Goal: Communication & Community: Answer question/provide support

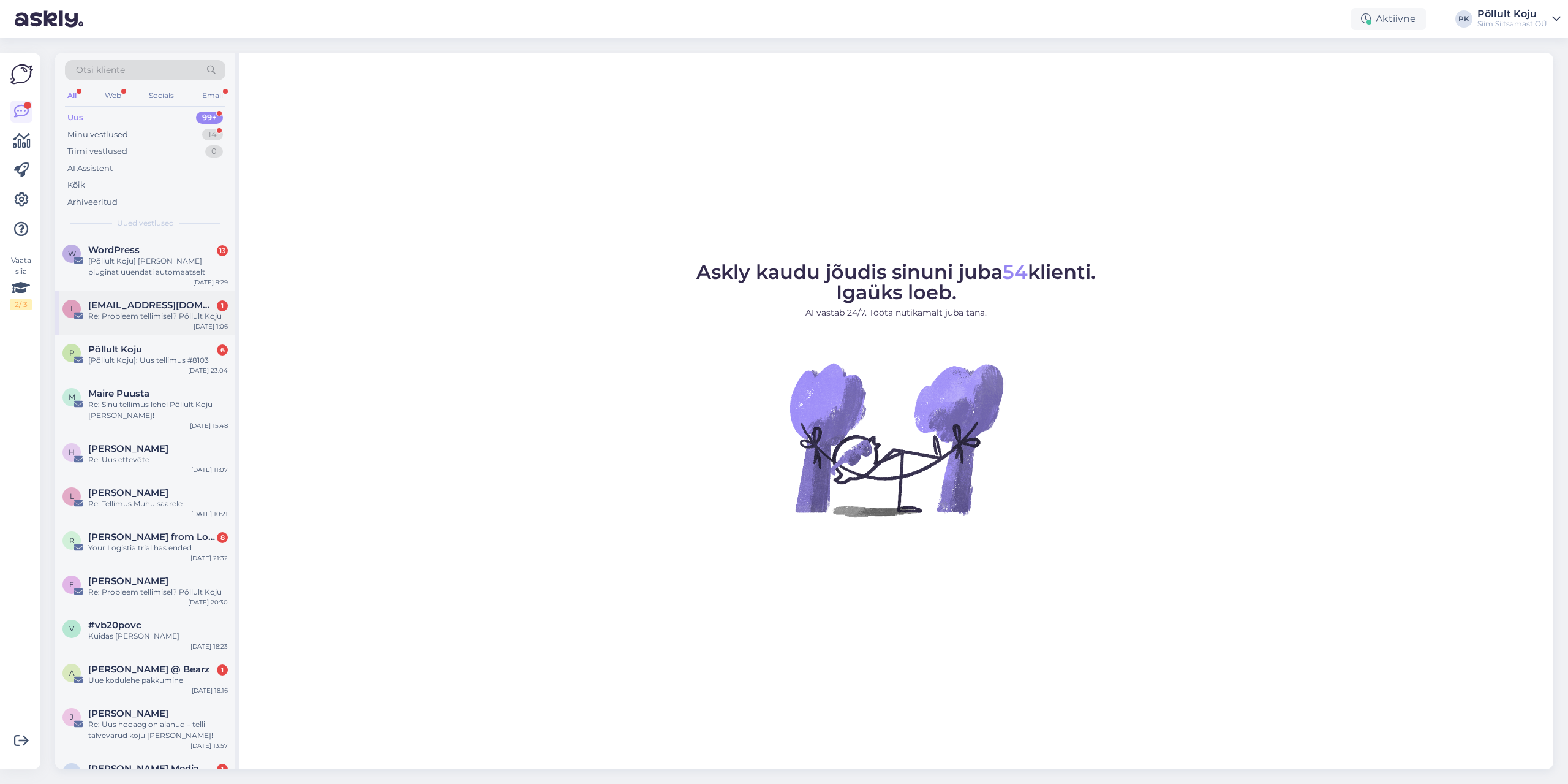
click at [158, 321] on div "Re: Probleem tellimisel? Põllult Koju" at bounding box center [157, 315] width 140 height 11
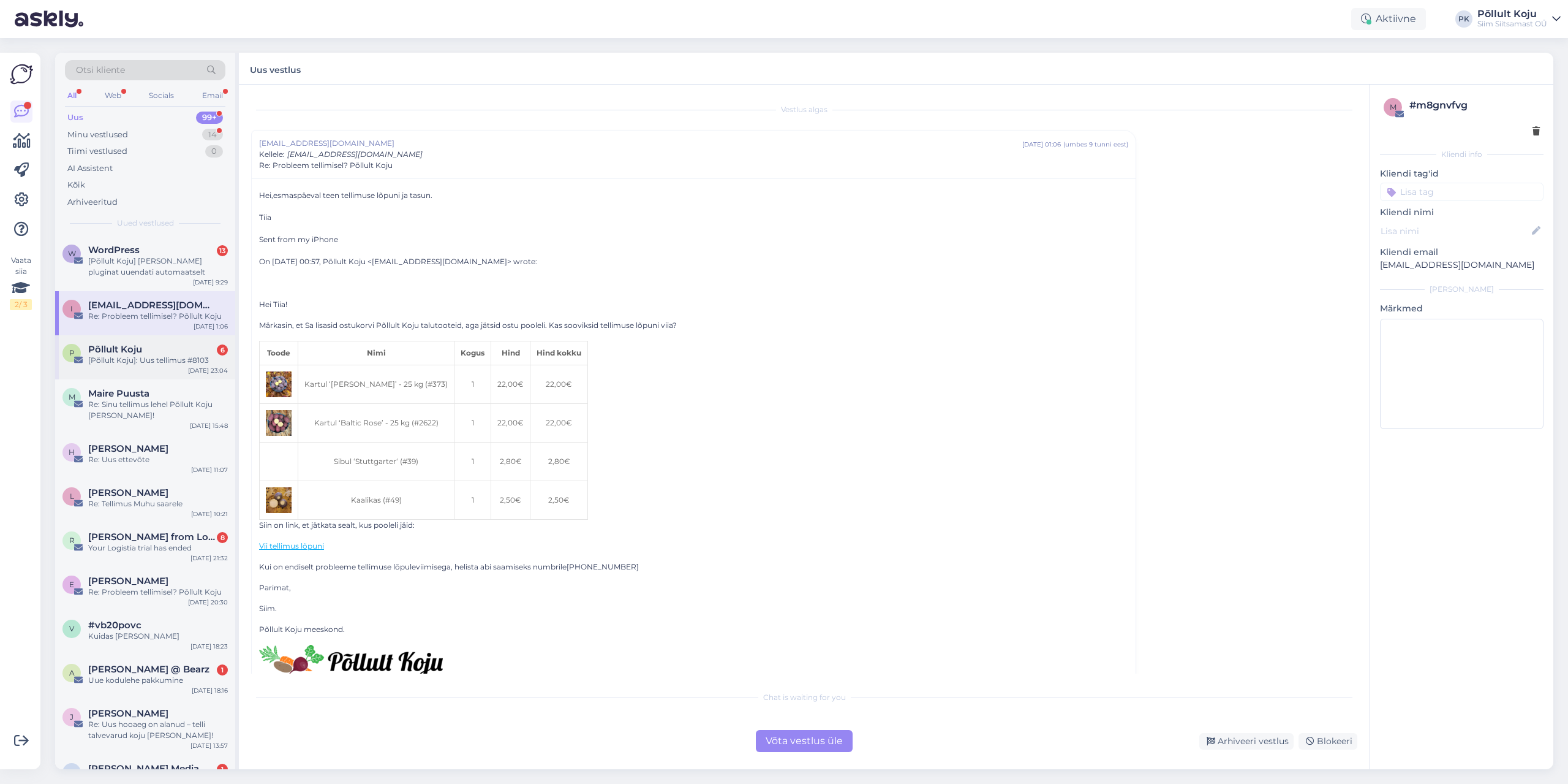
click at [151, 356] on div "[Põllult Koju]: Uus tellimus #8103" at bounding box center [157, 360] width 140 height 11
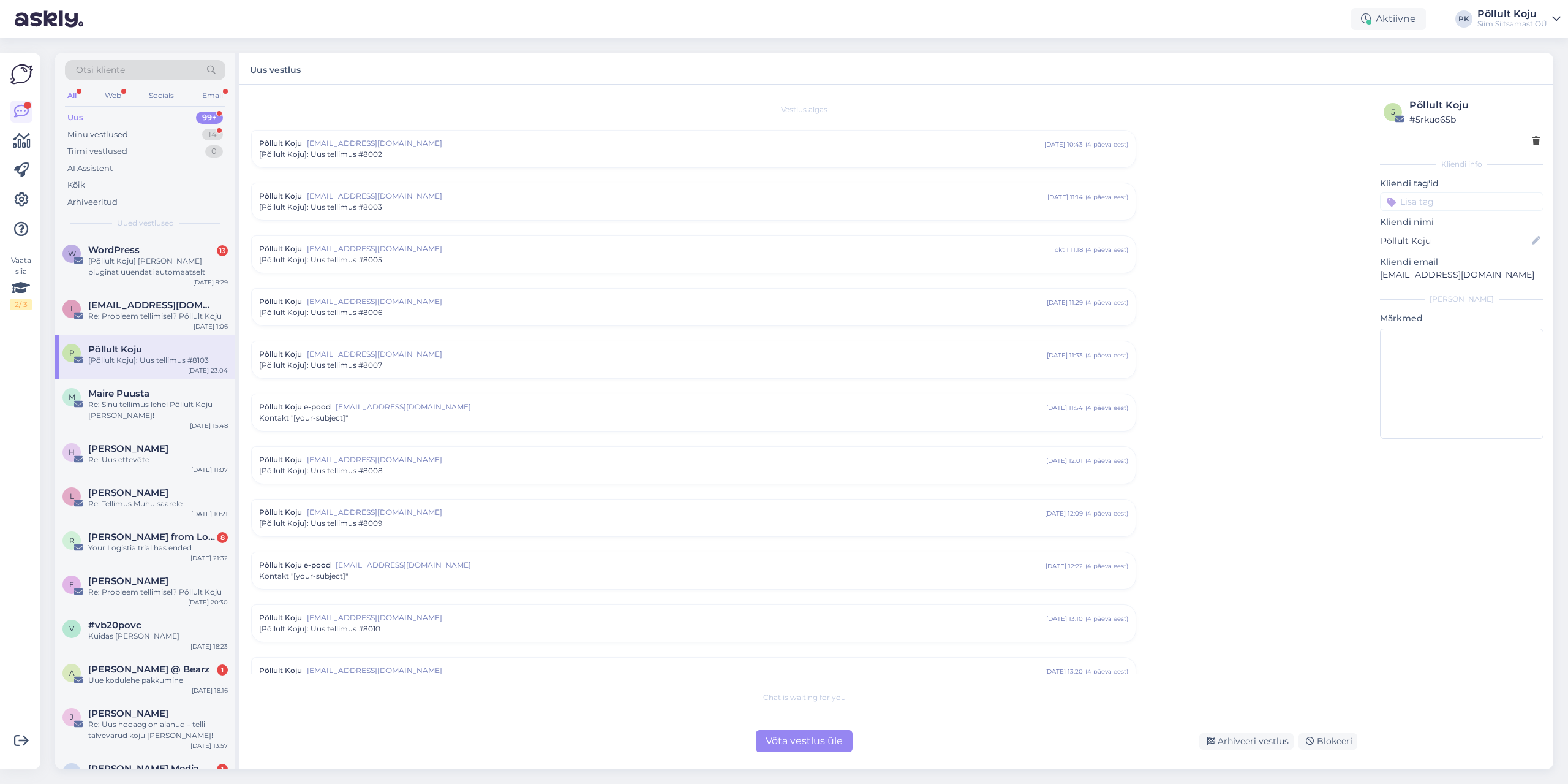
scroll to position [4761, 0]
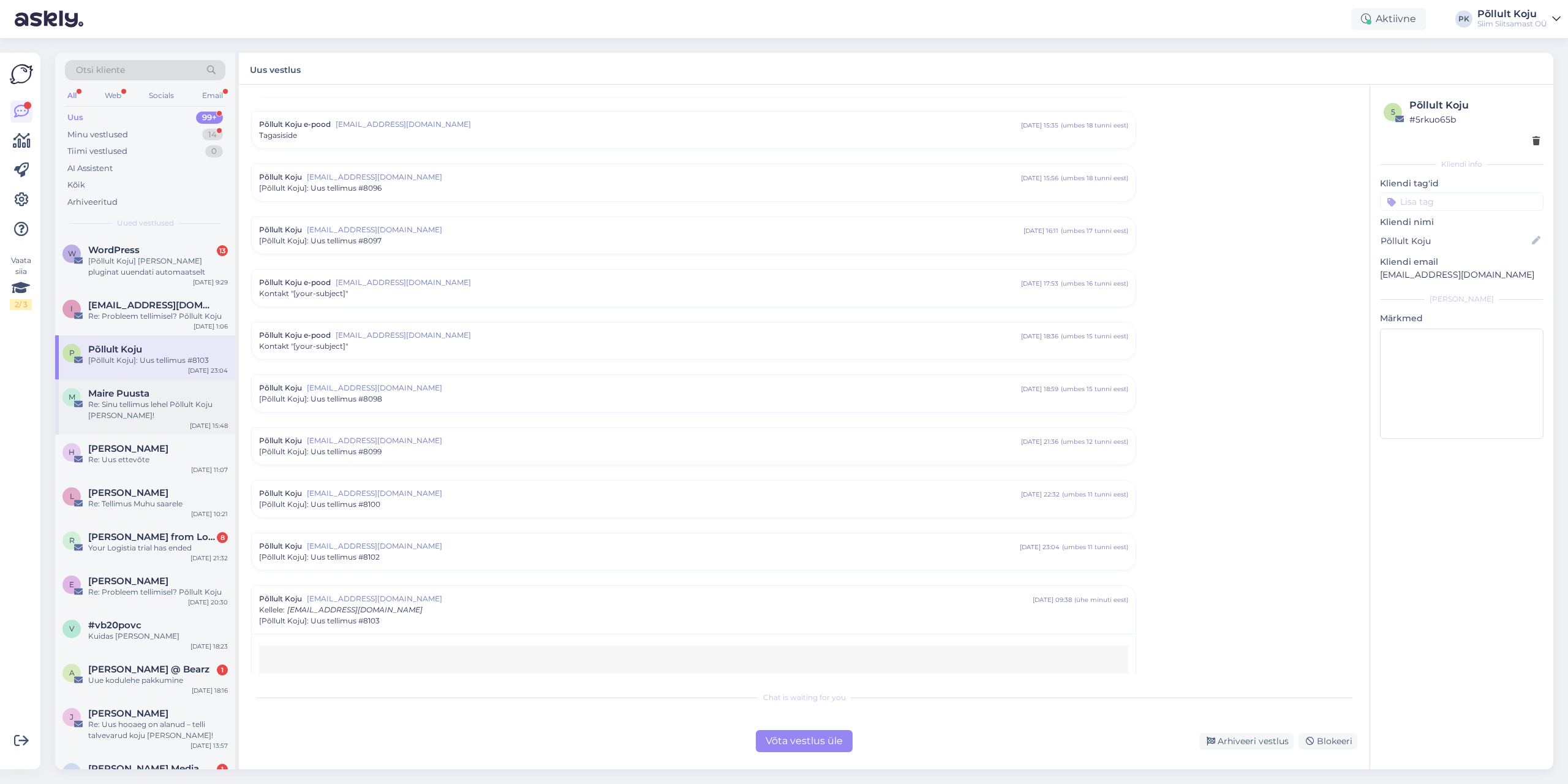
click at [147, 402] on div "Re: Sinu tellimus lehel Põllult Koju [PERSON_NAME]!" at bounding box center [157, 410] width 140 height 22
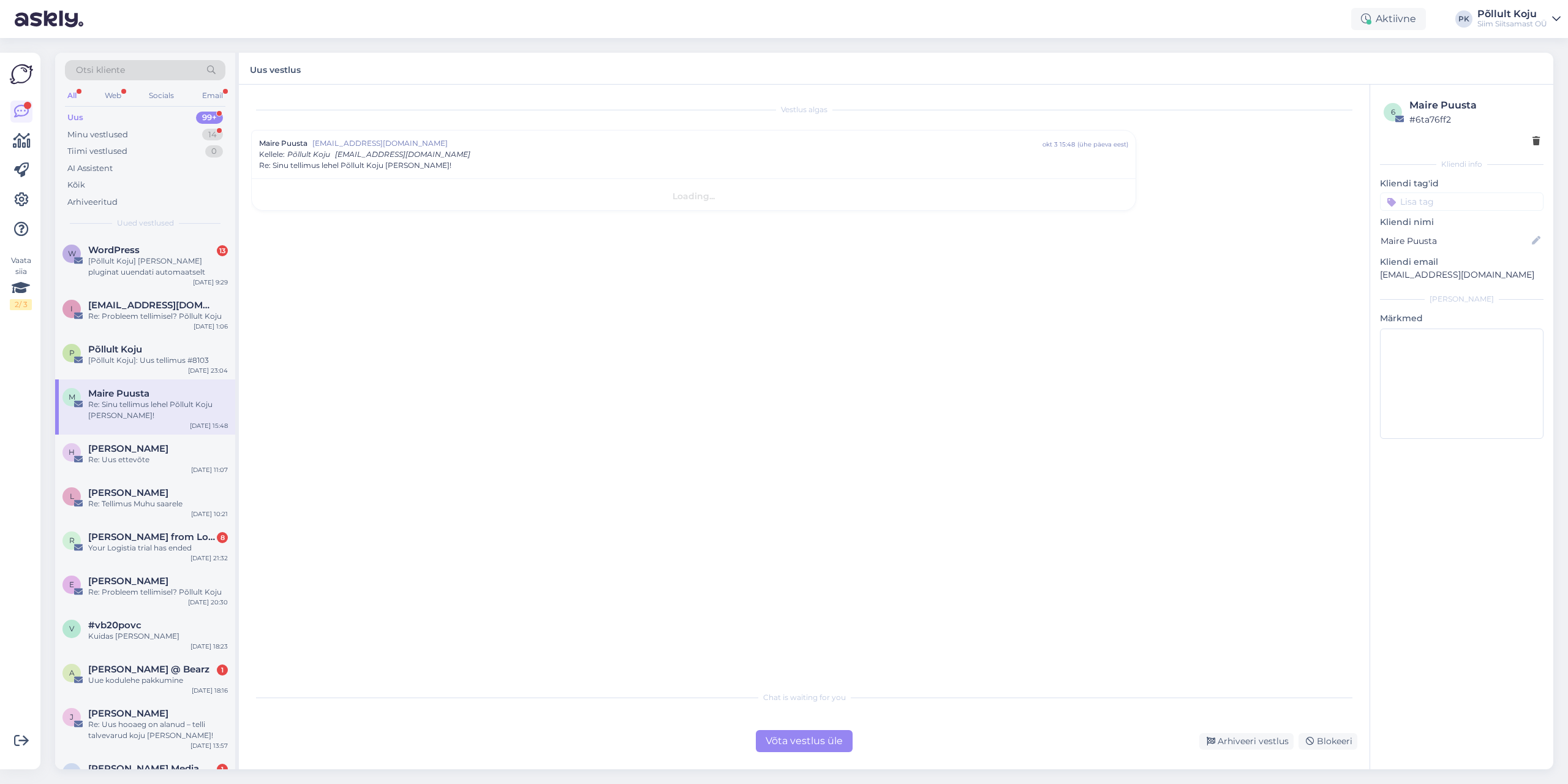
scroll to position [0, 0]
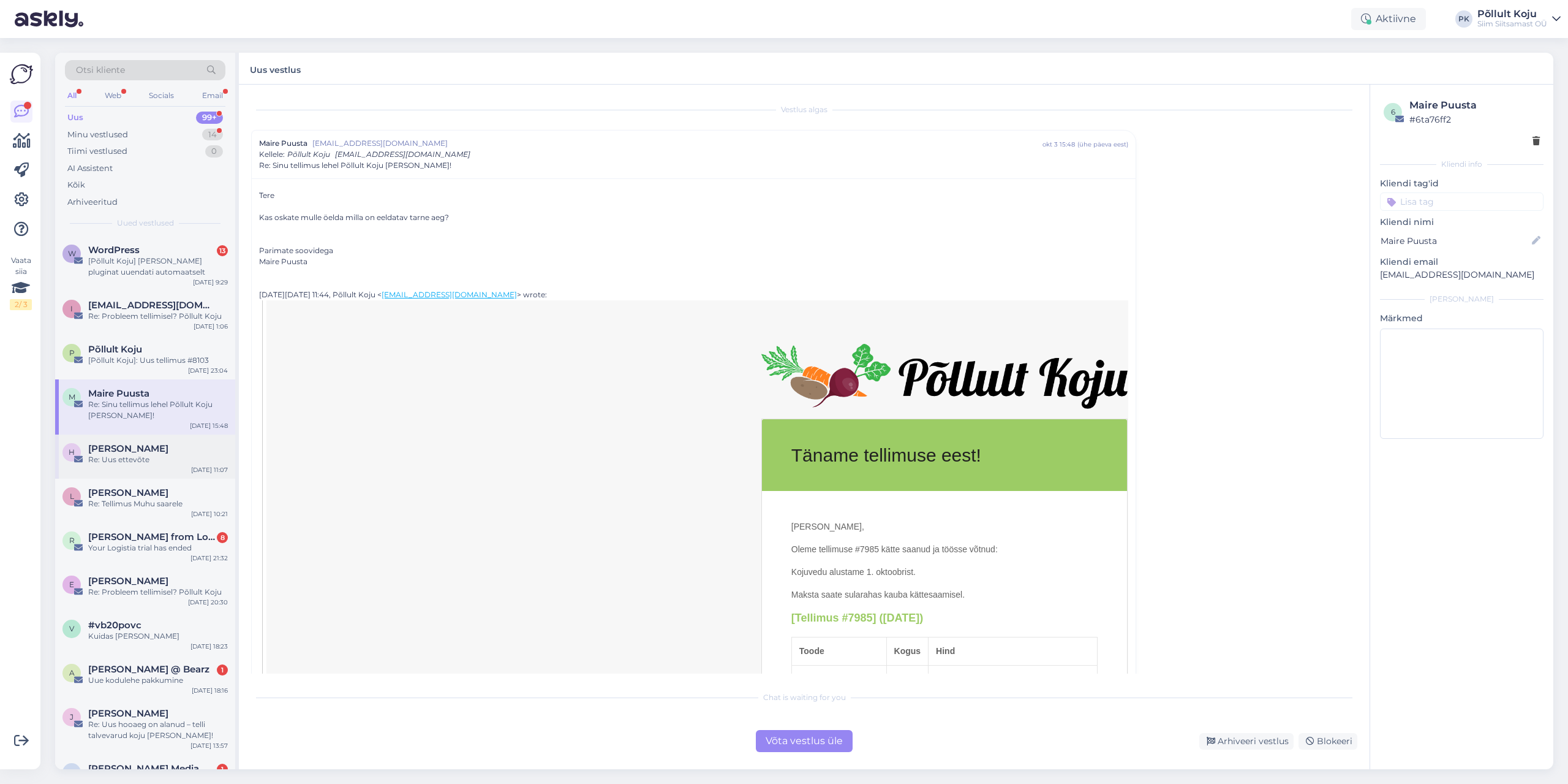
click at [150, 454] on div "Re: Uus ettevõte" at bounding box center [157, 459] width 140 height 11
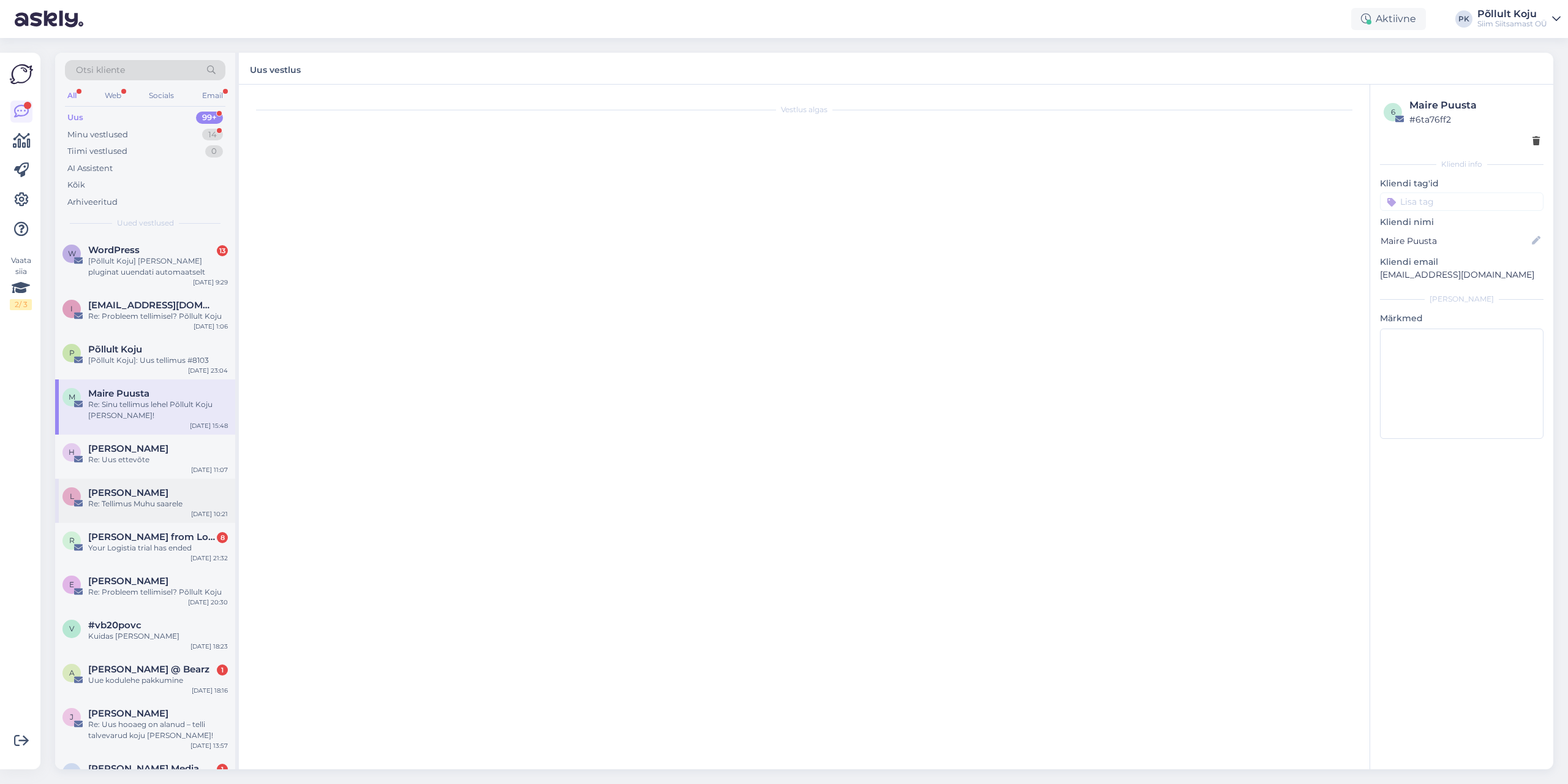
scroll to position [155, 0]
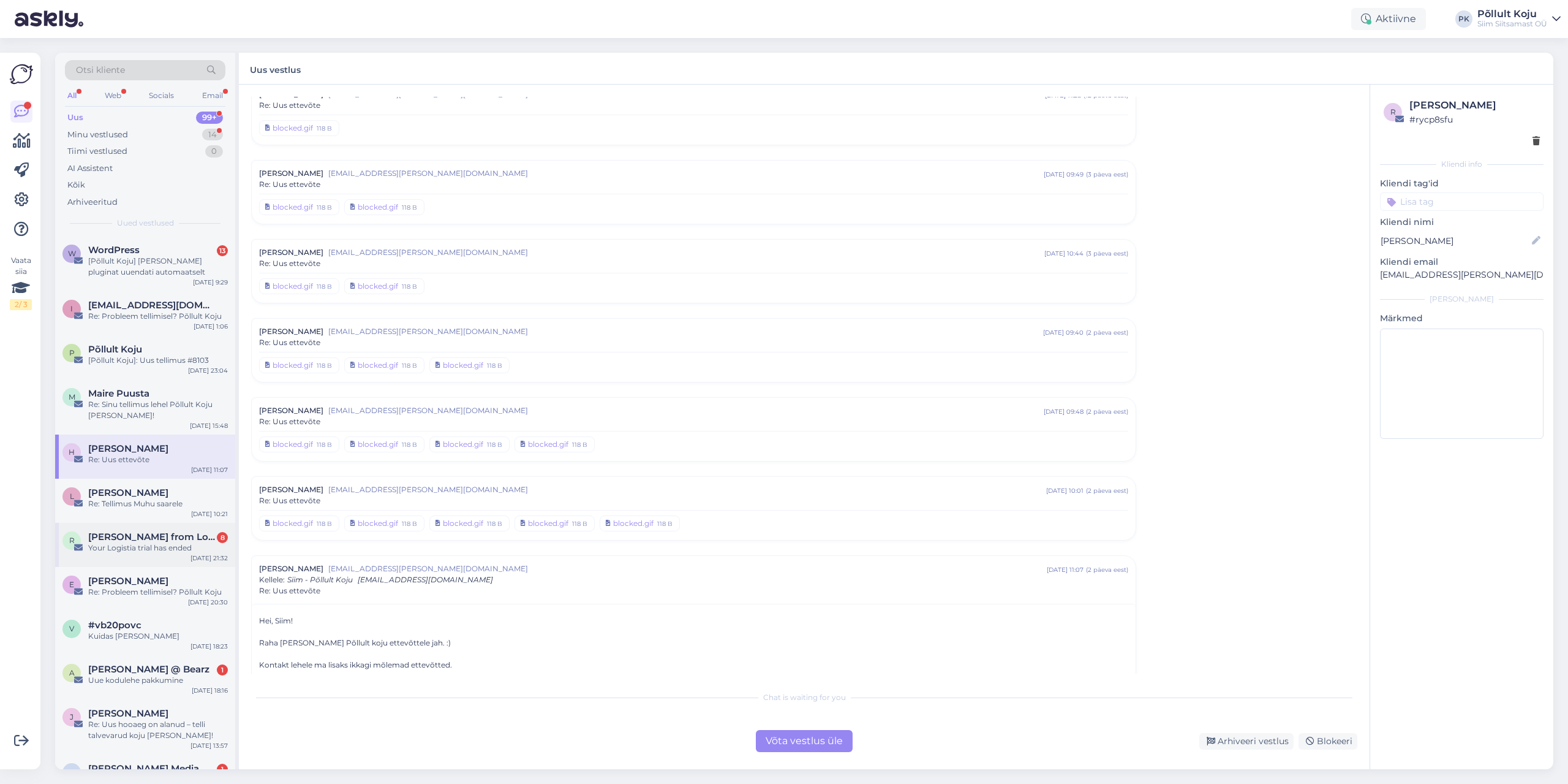
click at [151, 534] on span "[PERSON_NAME] from Logistia Route Planner" at bounding box center [151, 536] width 127 height 11
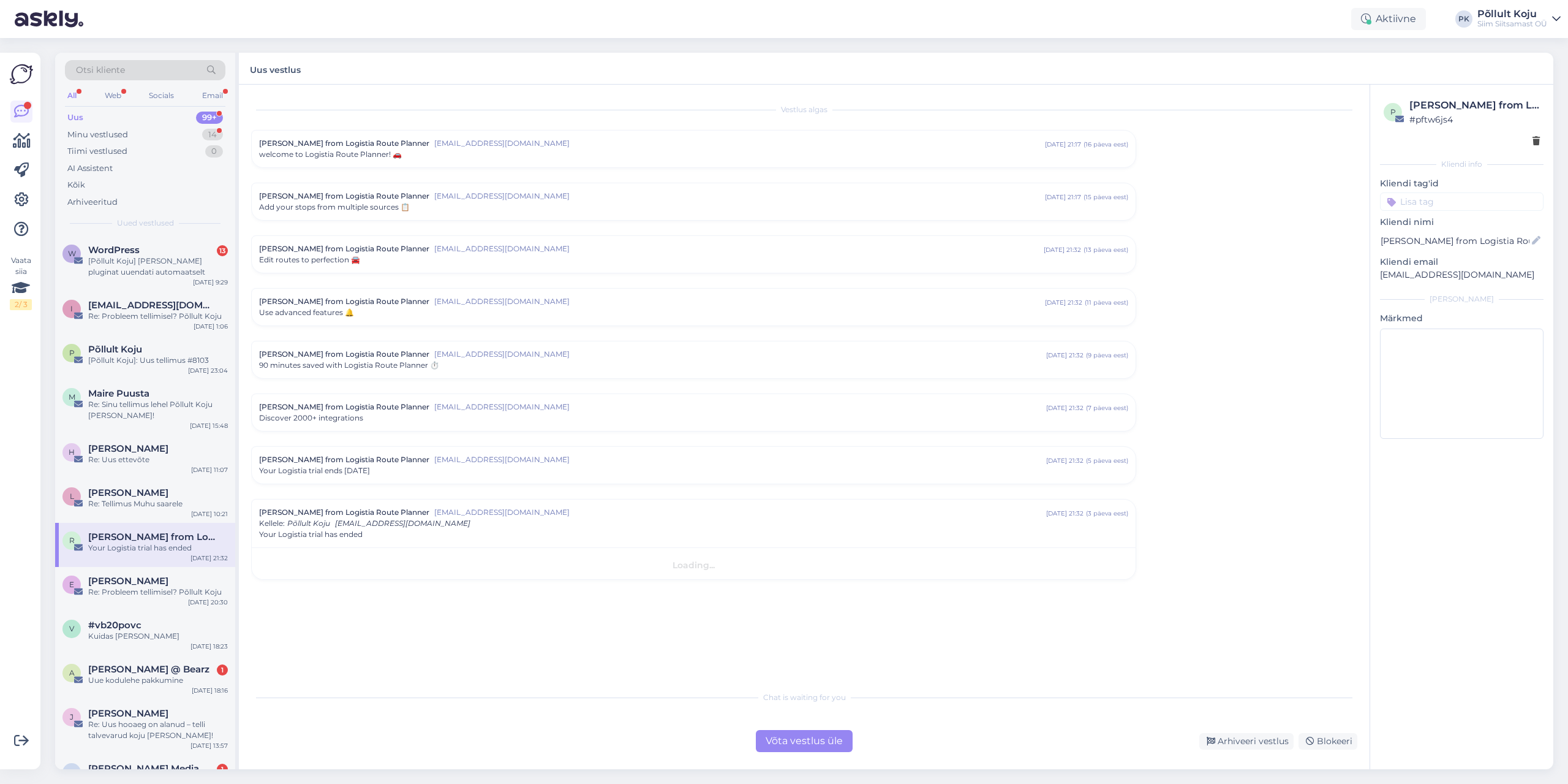
scroll to position [0, 0]
click at [152, 586] on div "[PERSON_NAME]" at bounding box center [157, 581] width 140 height 11
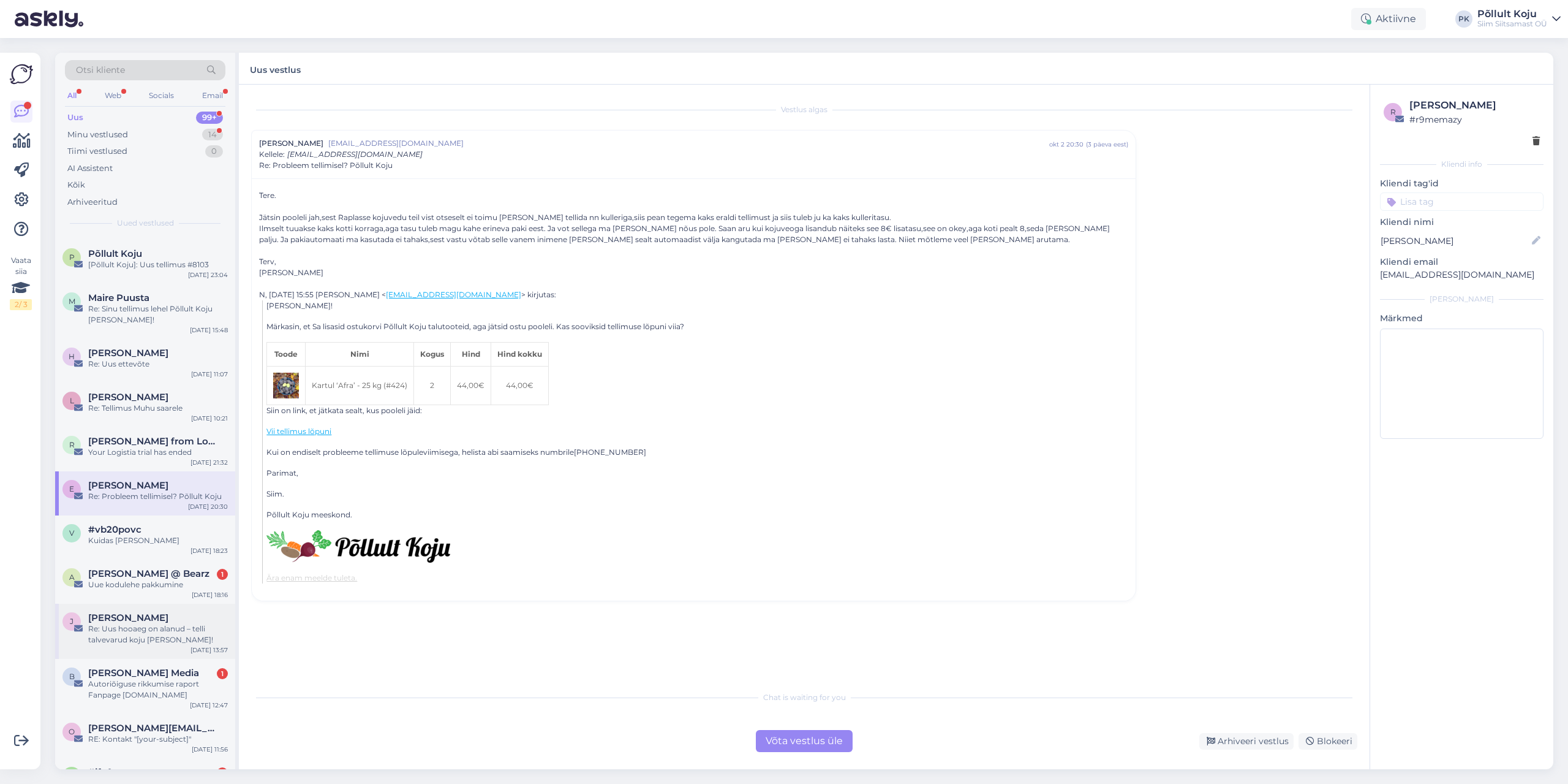
scroll to position [122, 0]
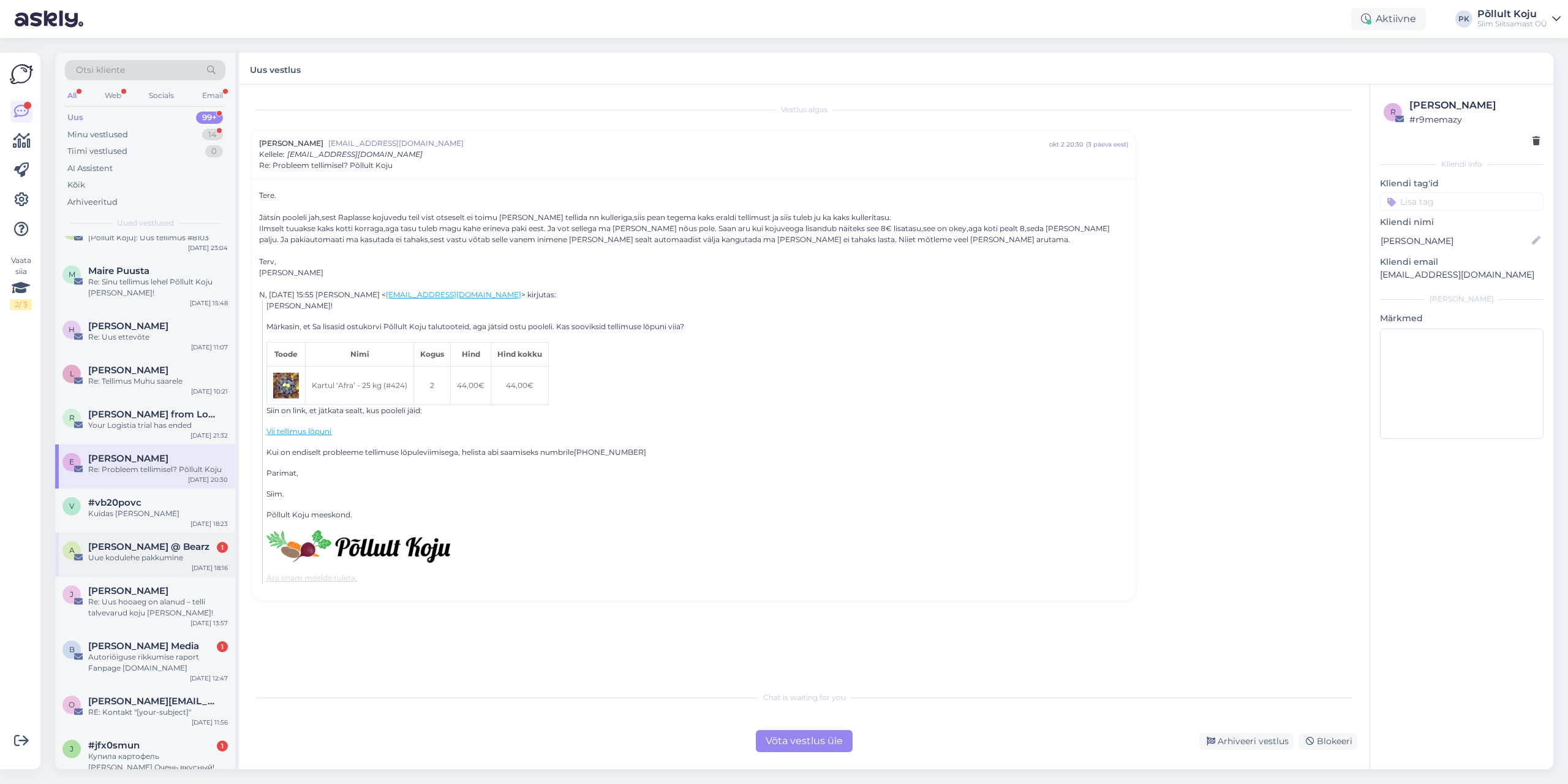
click at [171, 552] on div "Uue kodulehe pakkumine" at bounding box center [157, 557] width 140 height 11
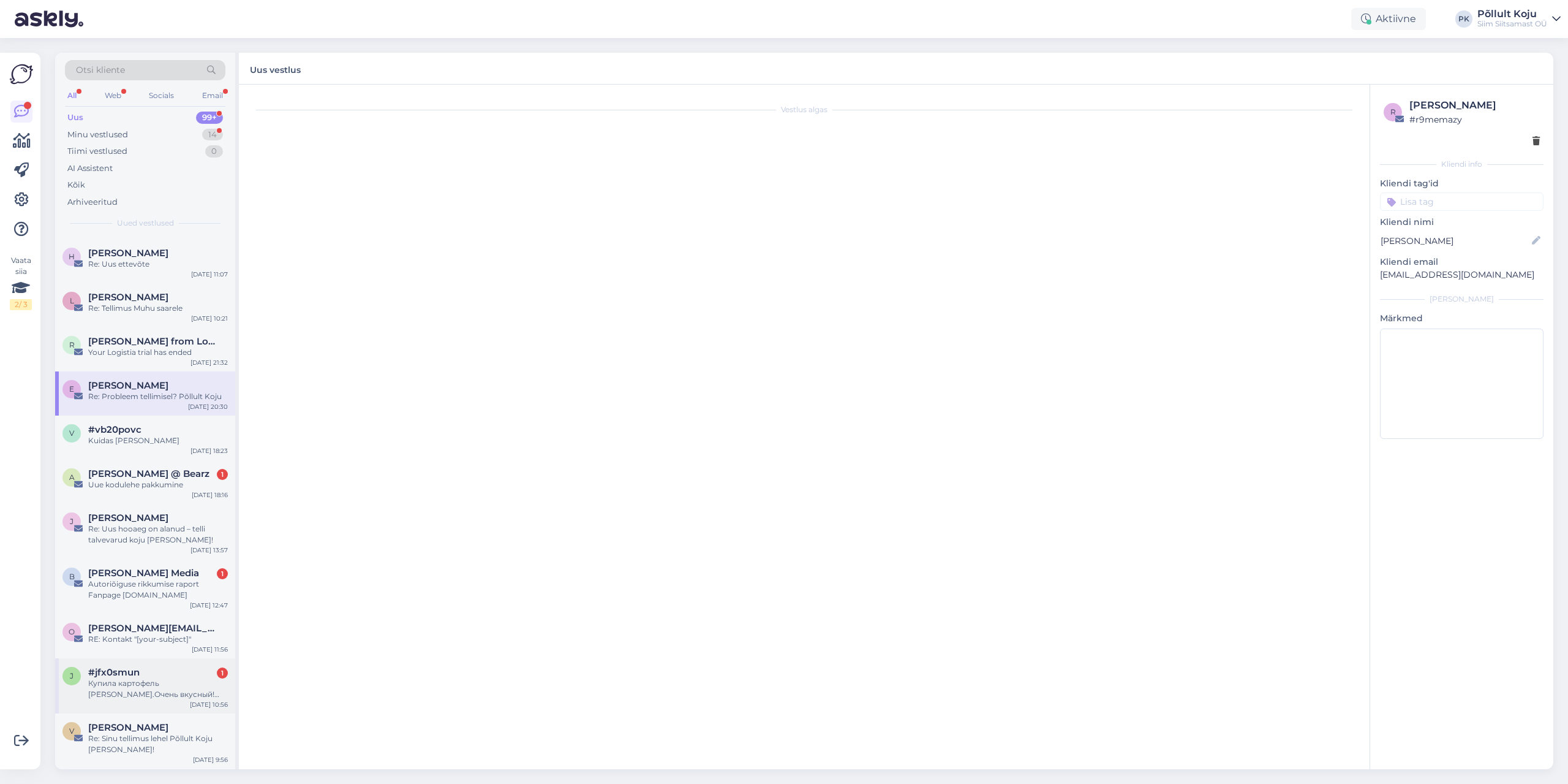
scroll to position [306, 0]
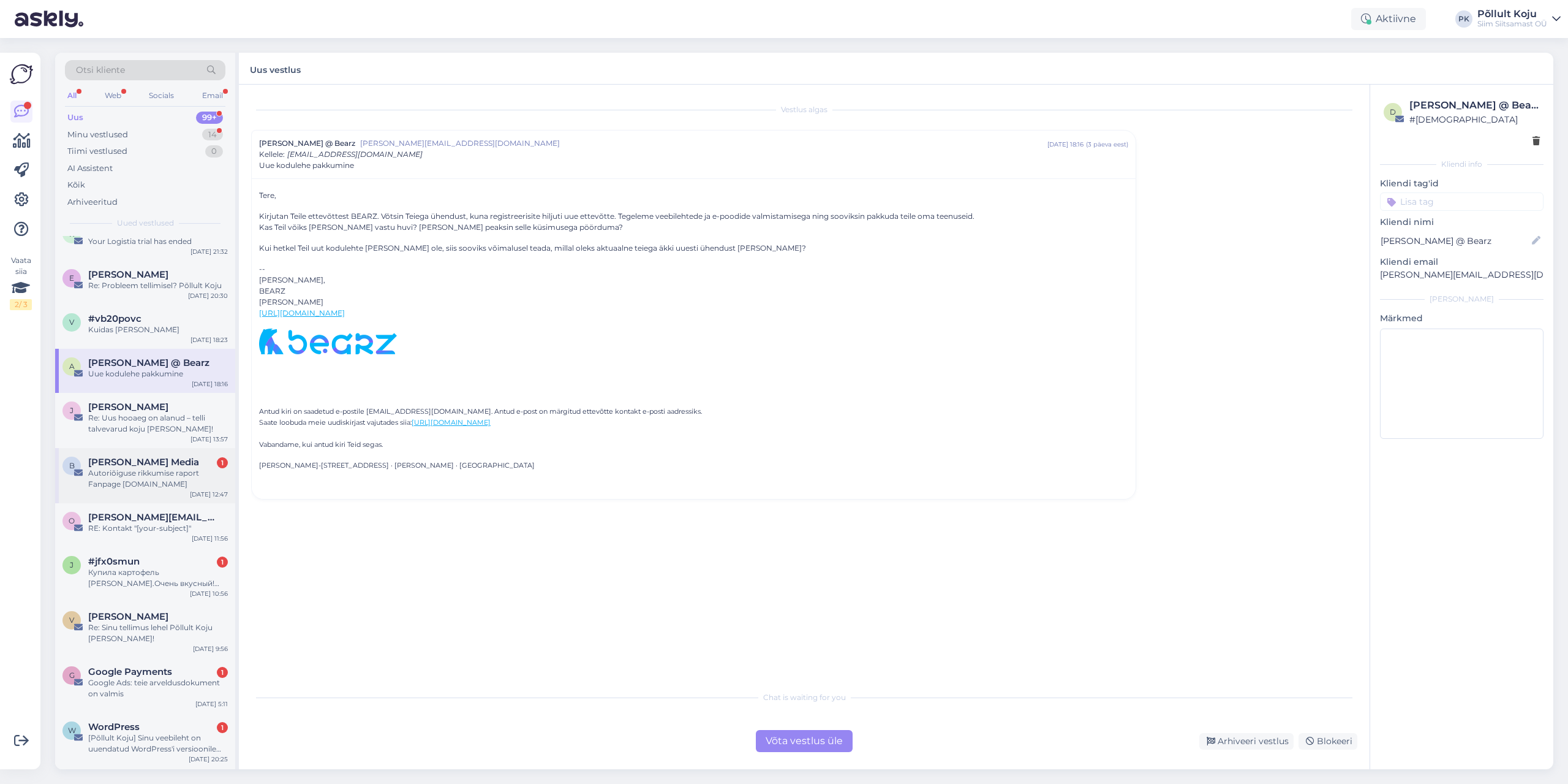
click at [181, 473] on div "Autoriõiguse rikkumise raport Fanpage [DOMAIN_NAME]" at bounding box center [157, 479] width 140 height 22
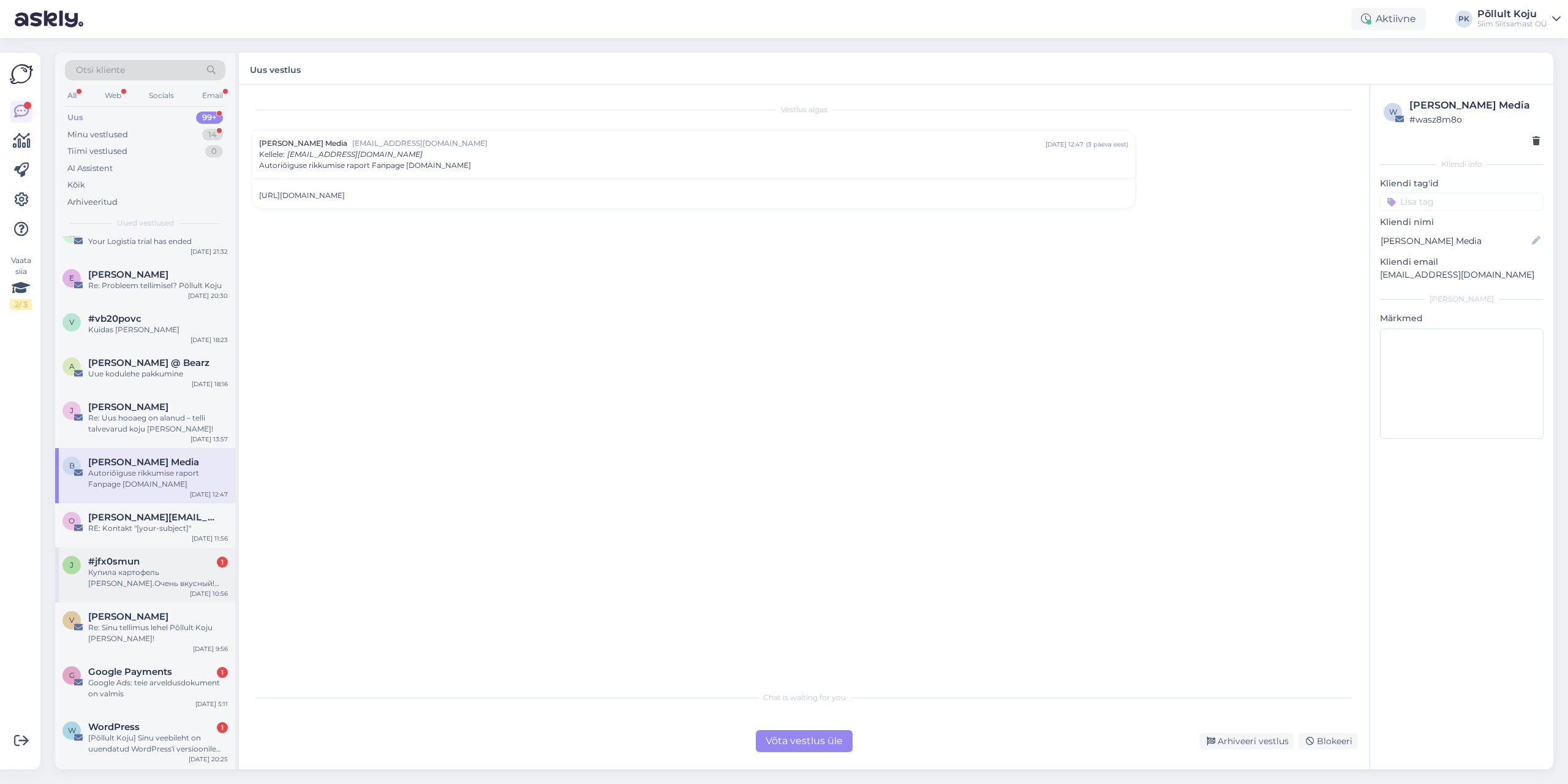
click at [168, 577] on div "Купила картофель [PERSON_NAME].Очень вкусный! Спасибо большое! Хочу заказать ещ…" at bounding box center [157, 577] width 140 height 22
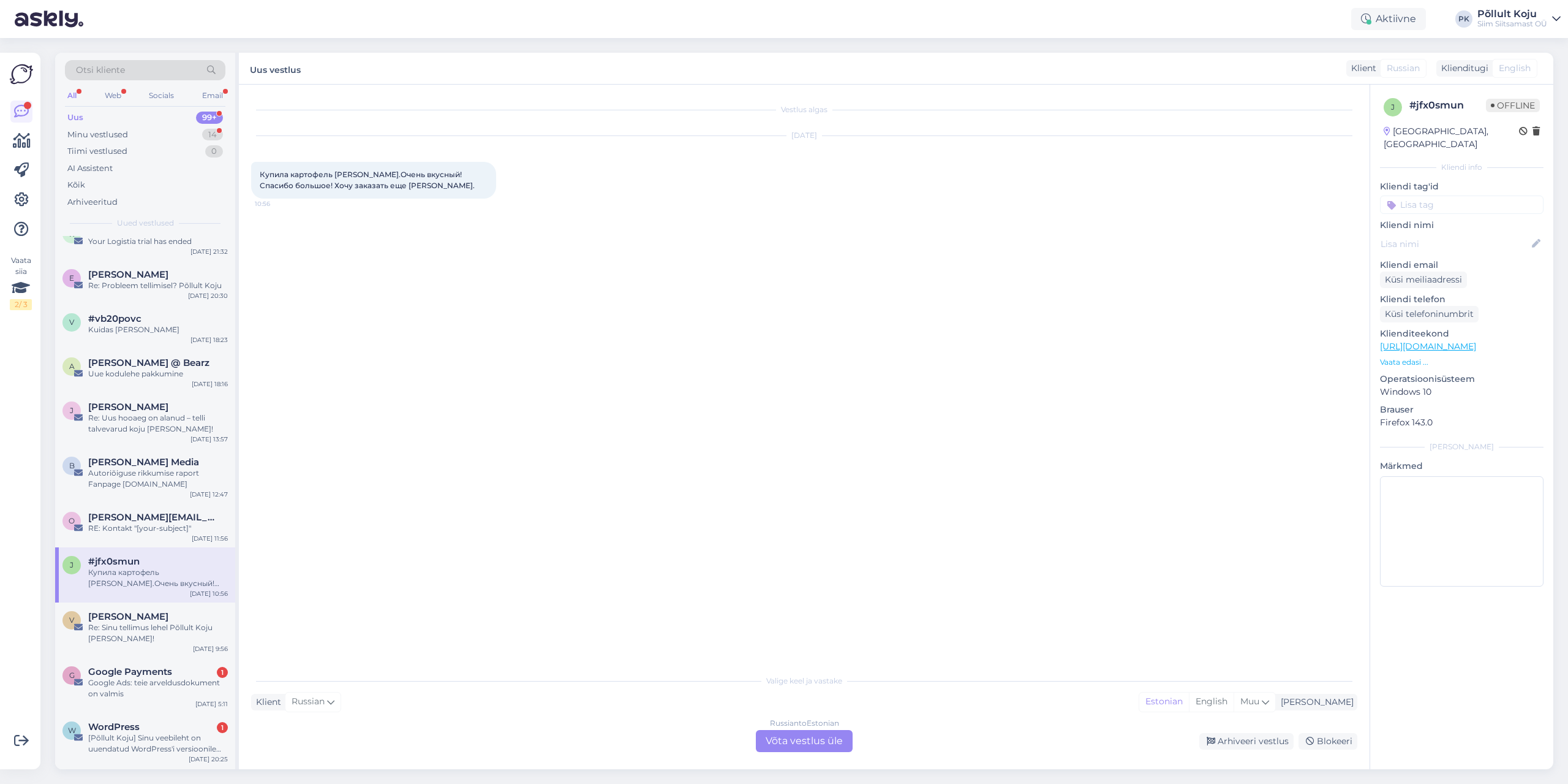
click at [764, 736] on div "Russian to Estonian Võta vestlus üle" at bounding box center [804, 740] width 97 height 22
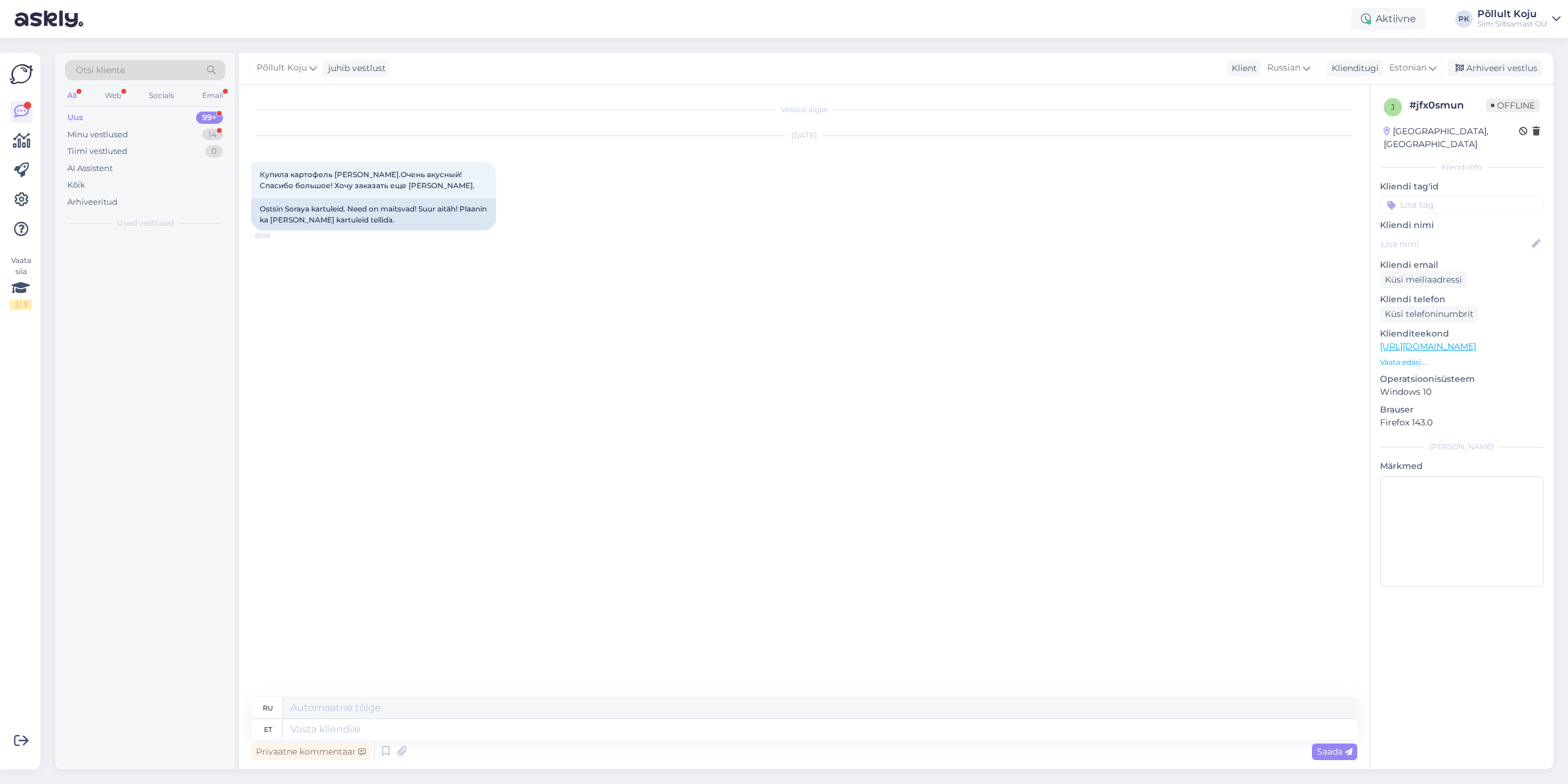
scroll to position [0, 0]
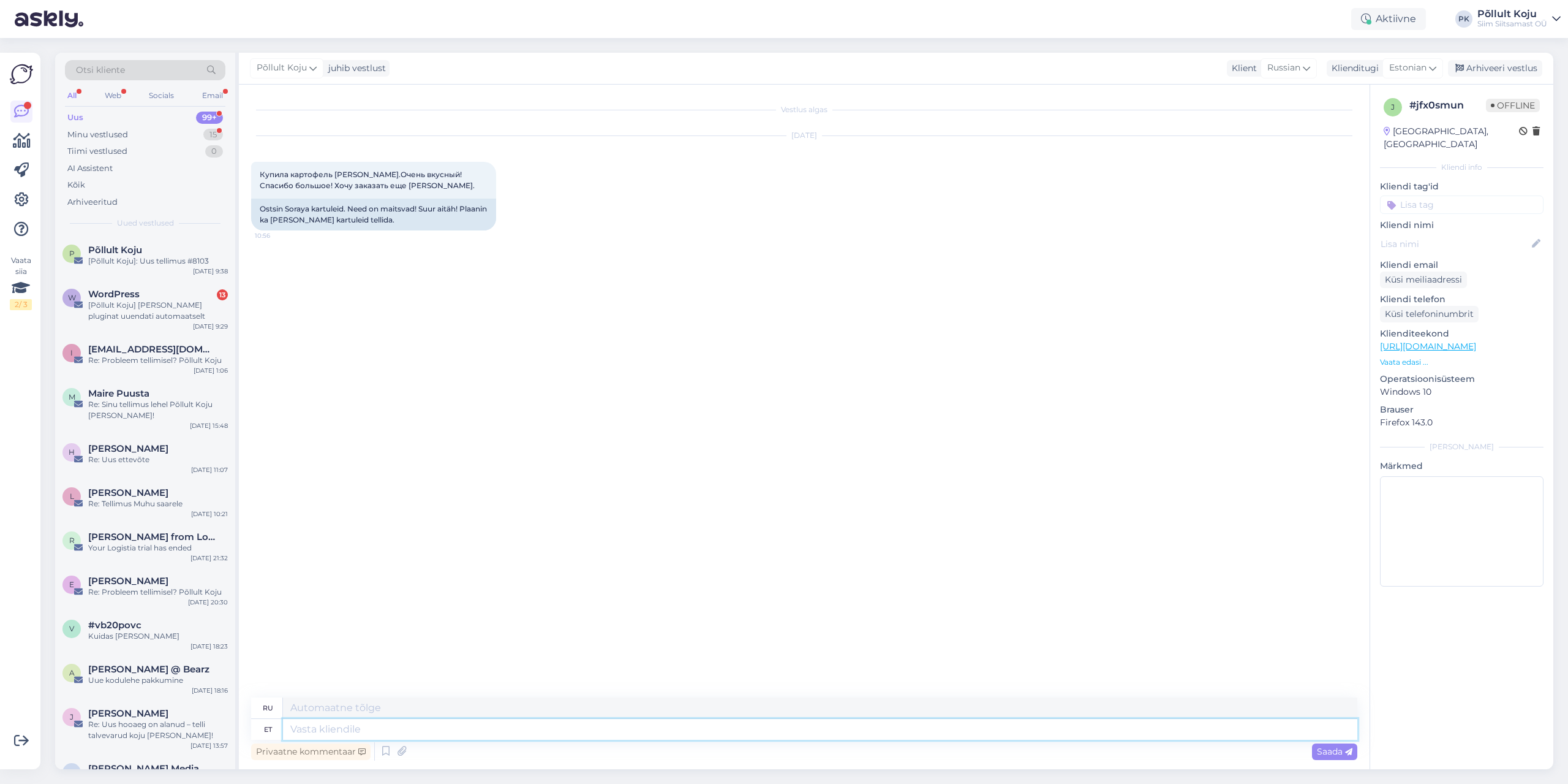
click at [478, 726] on textarea at bounding box center [820, 729] width 1074 height 21
type textarea "Tere!"
type textarea "Привет!"
type textarea "Tere! Palun, [GEOGRAPHIC_DATA]"
type textarea "Здравствуйте! Пожалуйста,"
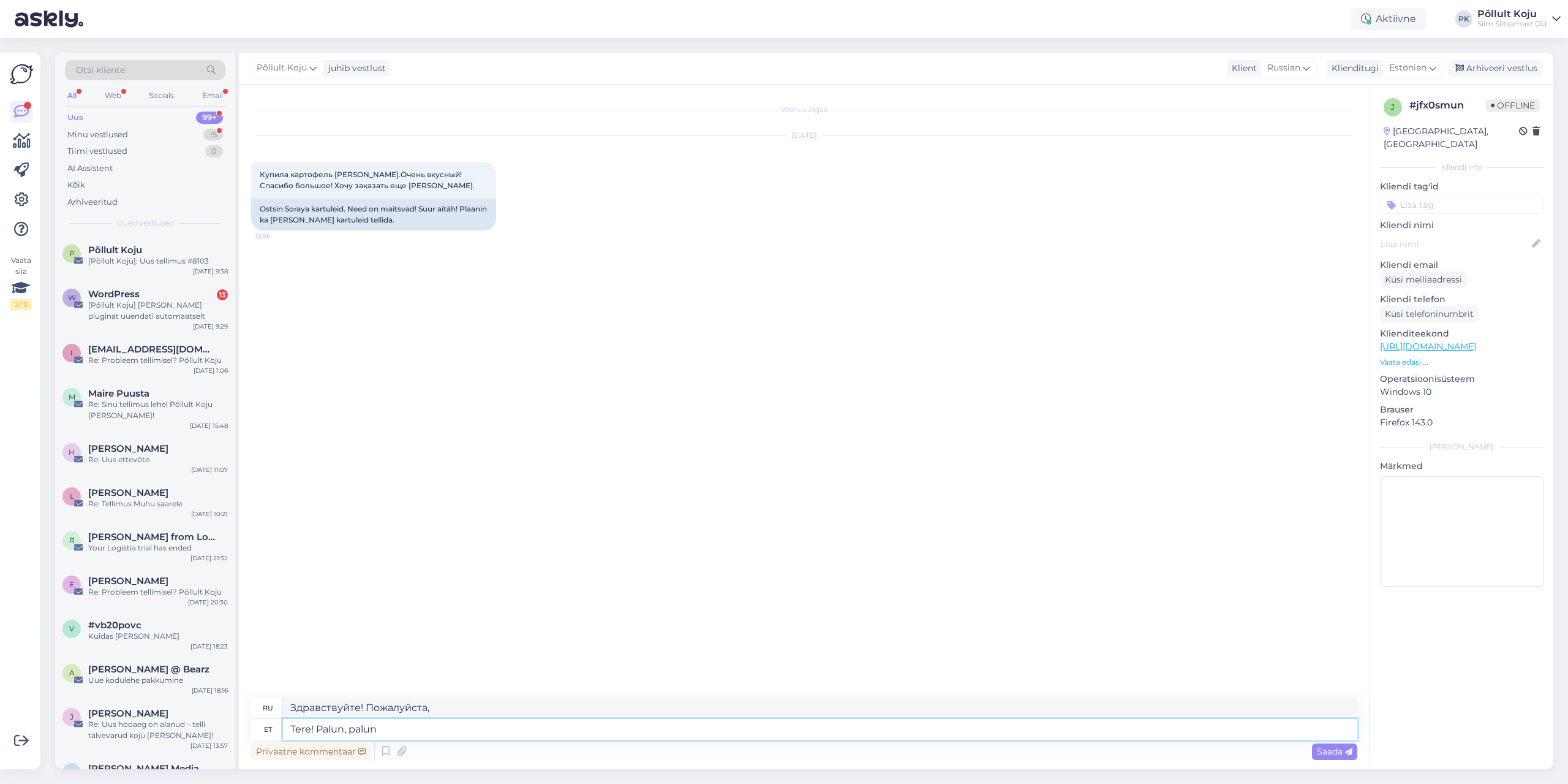
type textarea "Tere! Palun, palun!"
type textarea "Здравствуйте! Пожалуйста, пожалуйста."
type textarea "Tere! Palun, palun!"
type textarea "Здравствуйте! Пожалуйста, пожалуйста!"
type textarea "Tere! Palun, palun! Rõõm ku"
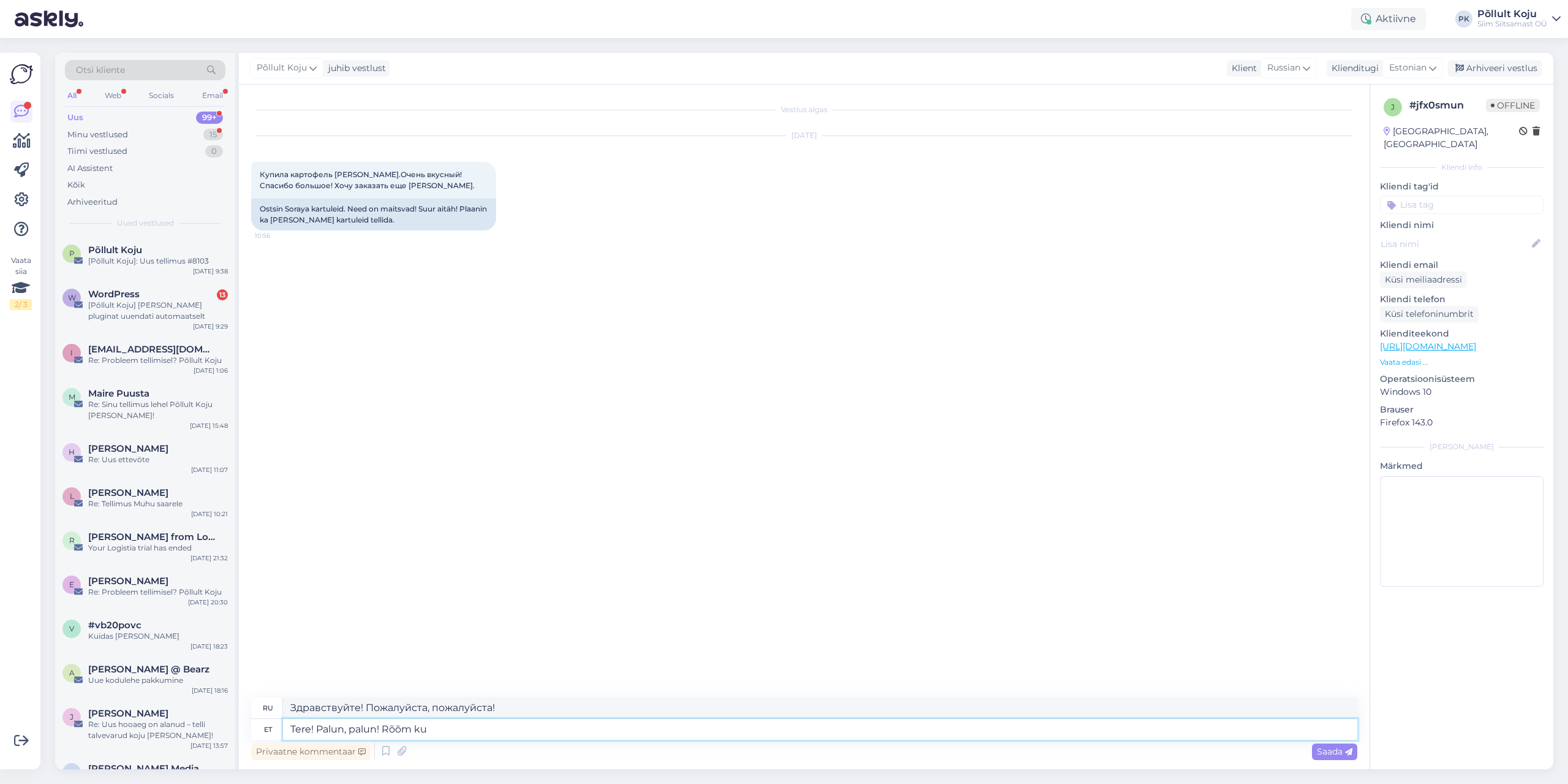
type textarea "Привет! Пожалуйста, пожалуйста! Радость"
type textarea "Tere! Palun, palun! Rõõm kuulda."
type textarea "Здравствуйте! Пожалуйста, пожалуйста! Рад вас слышать."
type textarea "Tere! Palun, palun! Rõõm kuulda."
click at [1313, 748] on div "Saada" at bounding box center [1334, 751] width 45 height 17
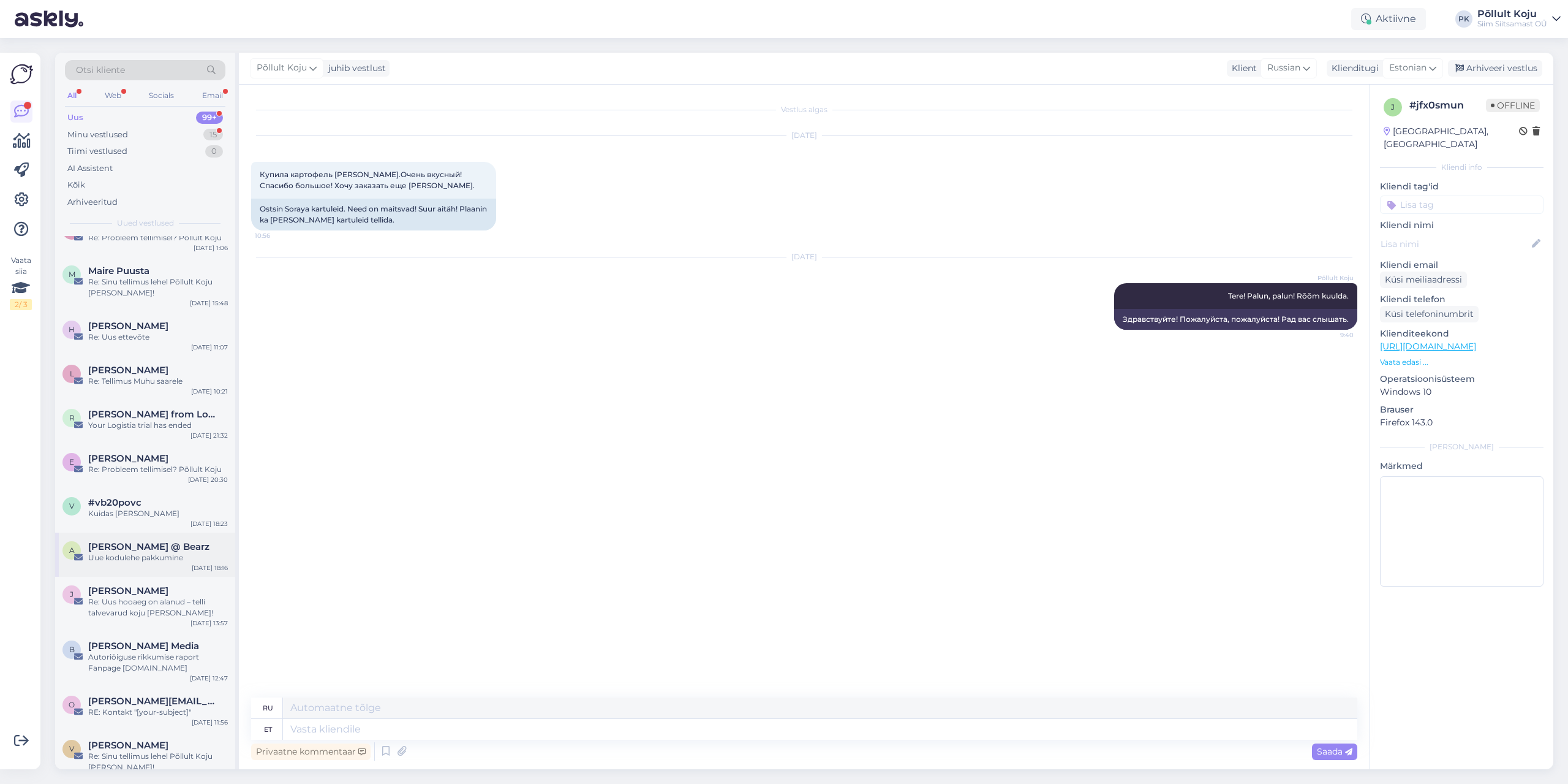
scroll to position [367, 0]
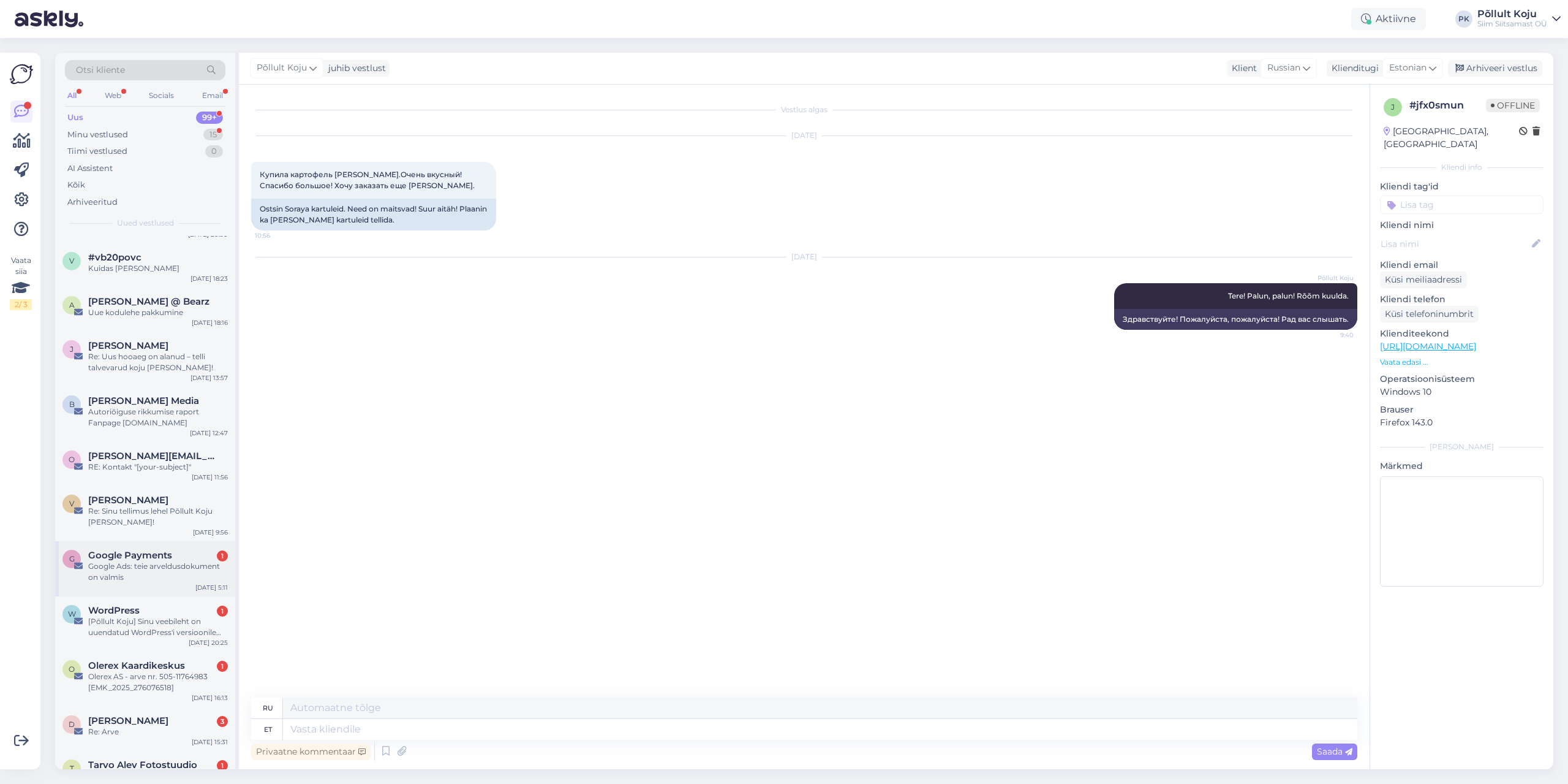
click at [181, 561] on div "Google Ads: teie arveldusdokument on valmis" at bounding box center [157, 571] width 140 height 22
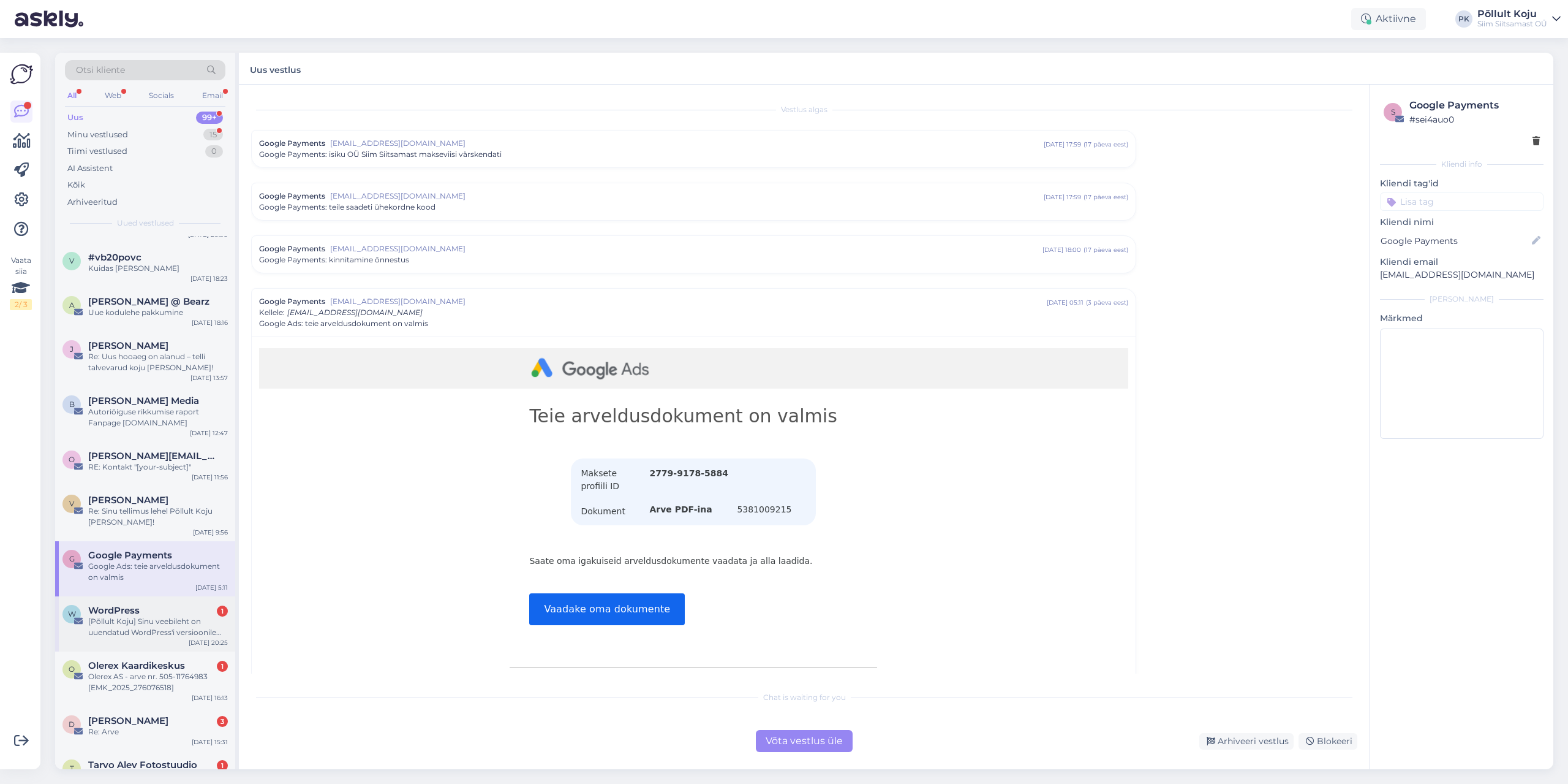
click at [178, 622] on div "[Põllult Koju] Sinu veebileht on uuendatud WordPress'i versioonile 6.8.3" at bounding box center [157, 627] width 140 height 22
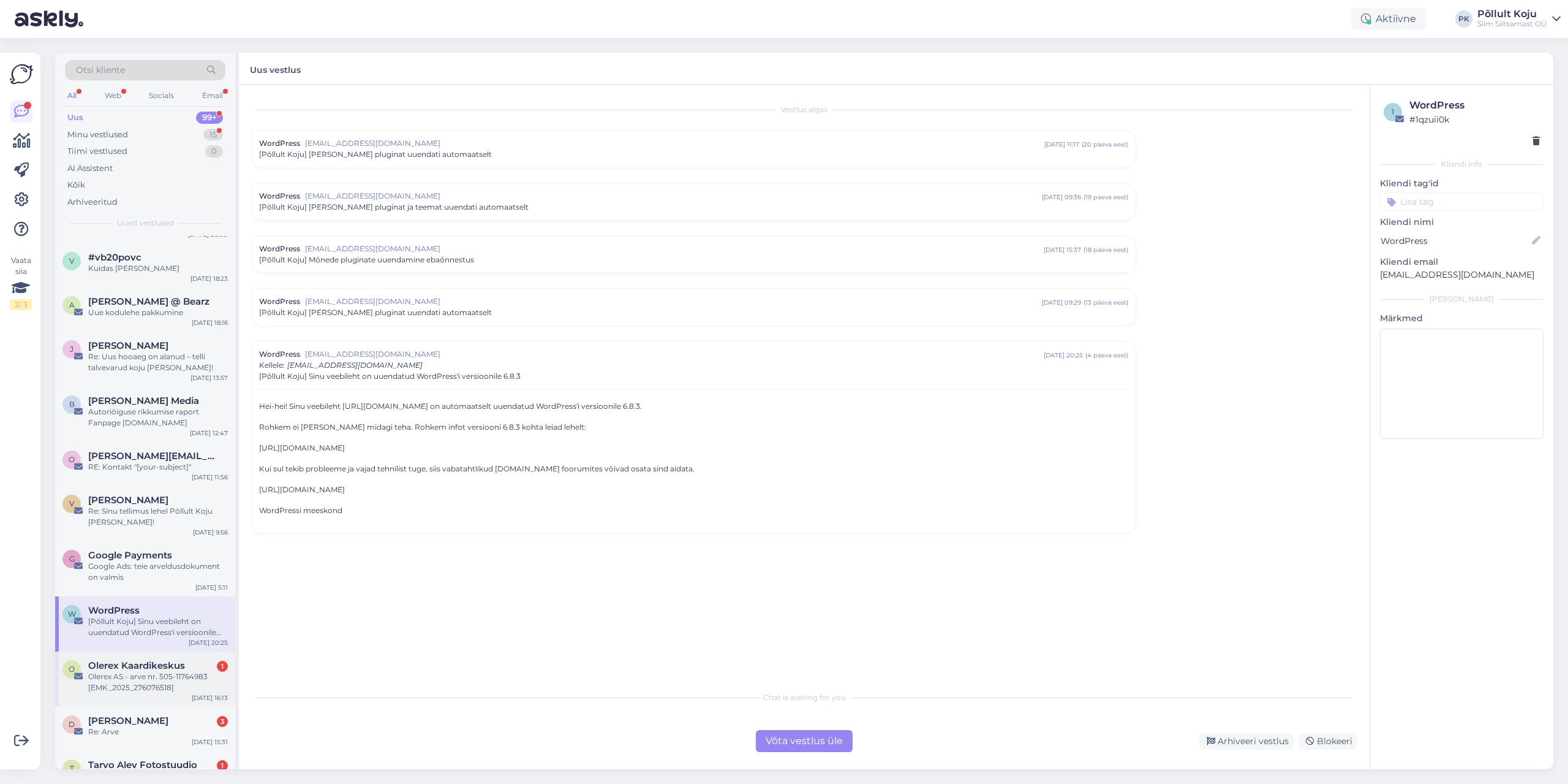
click at [171, 669] on span "Olerex Kaardikeskus" at bounding box center [136, 665] width 97 height 11
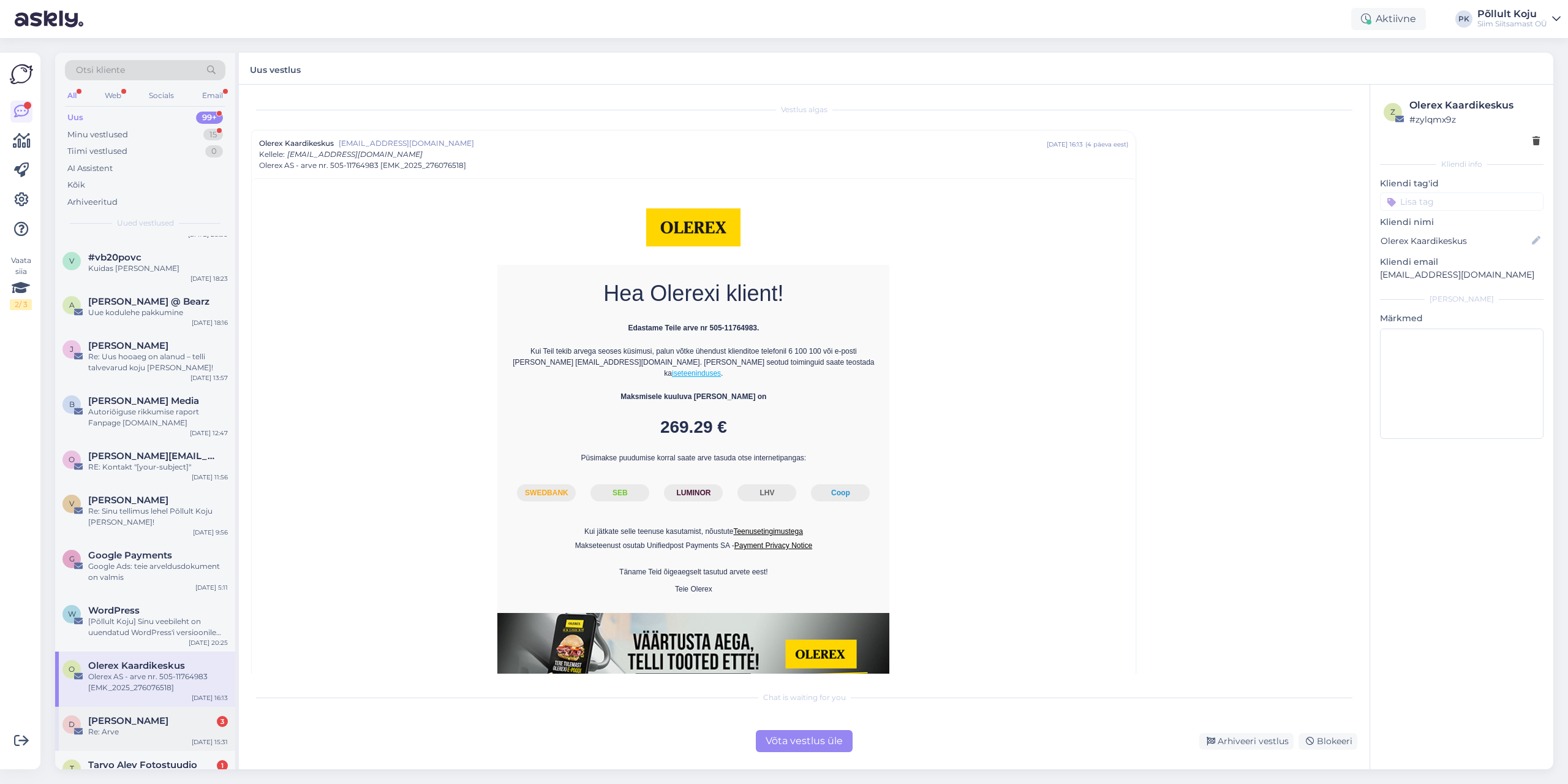
click at [177, 719] on div "[PERSON_NAME] 3" at bounding box center [157, 720] width 140 height 11
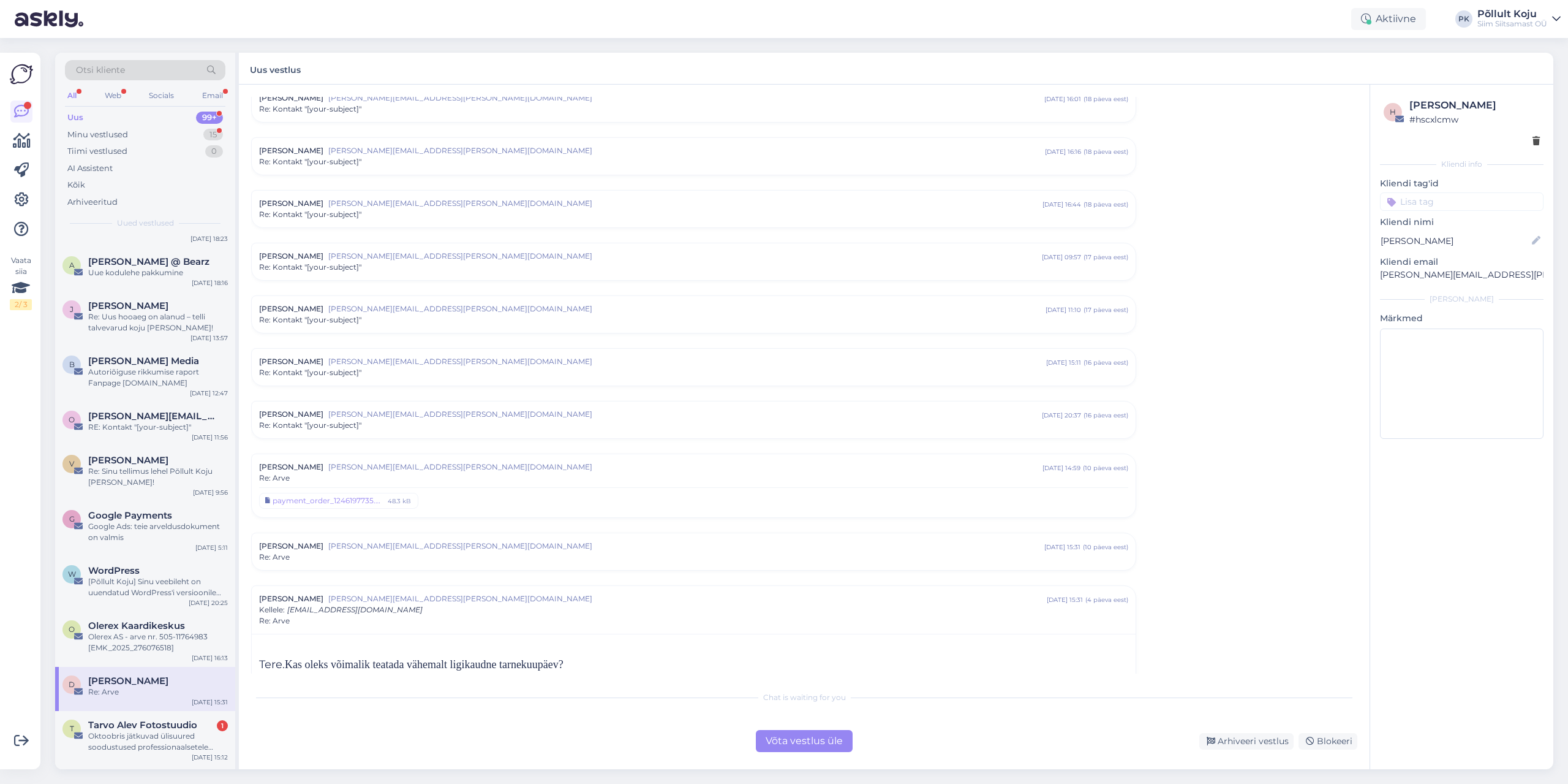
scroll to position [429, 0]
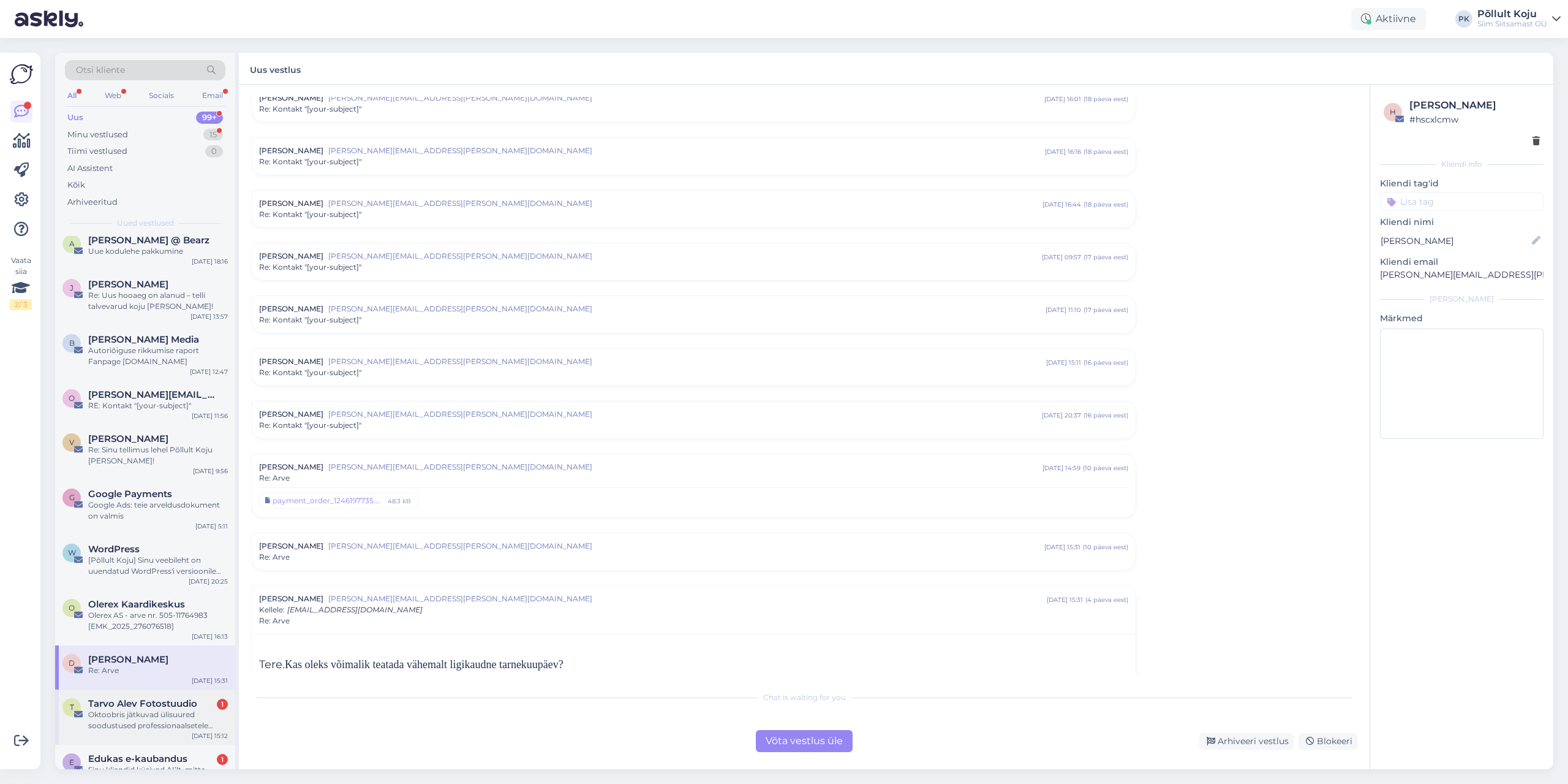
click at [181, 703] on span "Tarvo Alev Fotostuudio" at bounding box center [142, 703] width 109 height 11
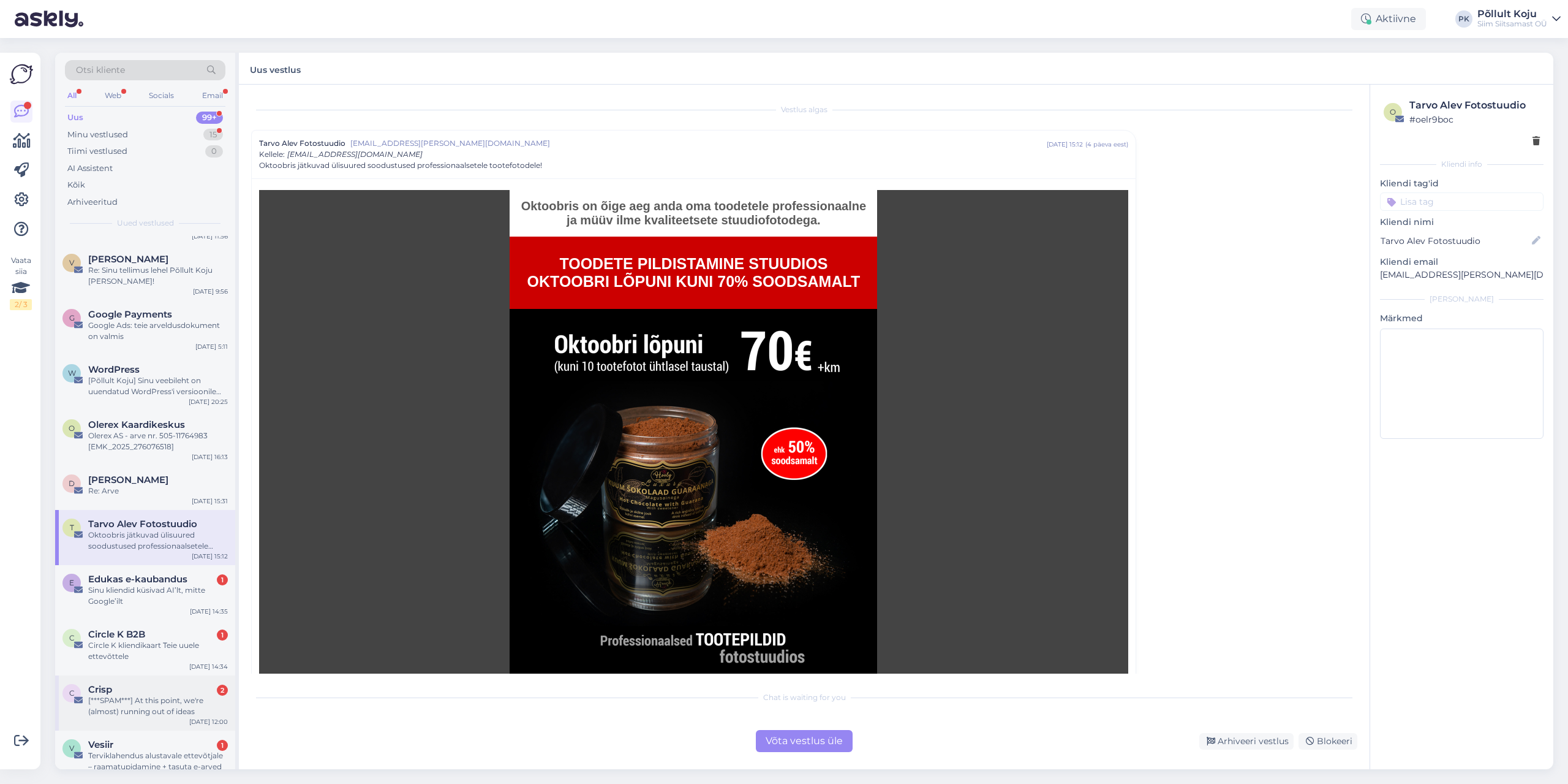
scroll to position [612, 0]
click at [124, 97] on div "Web" at bounding box center [113, 95] width 22 height 16
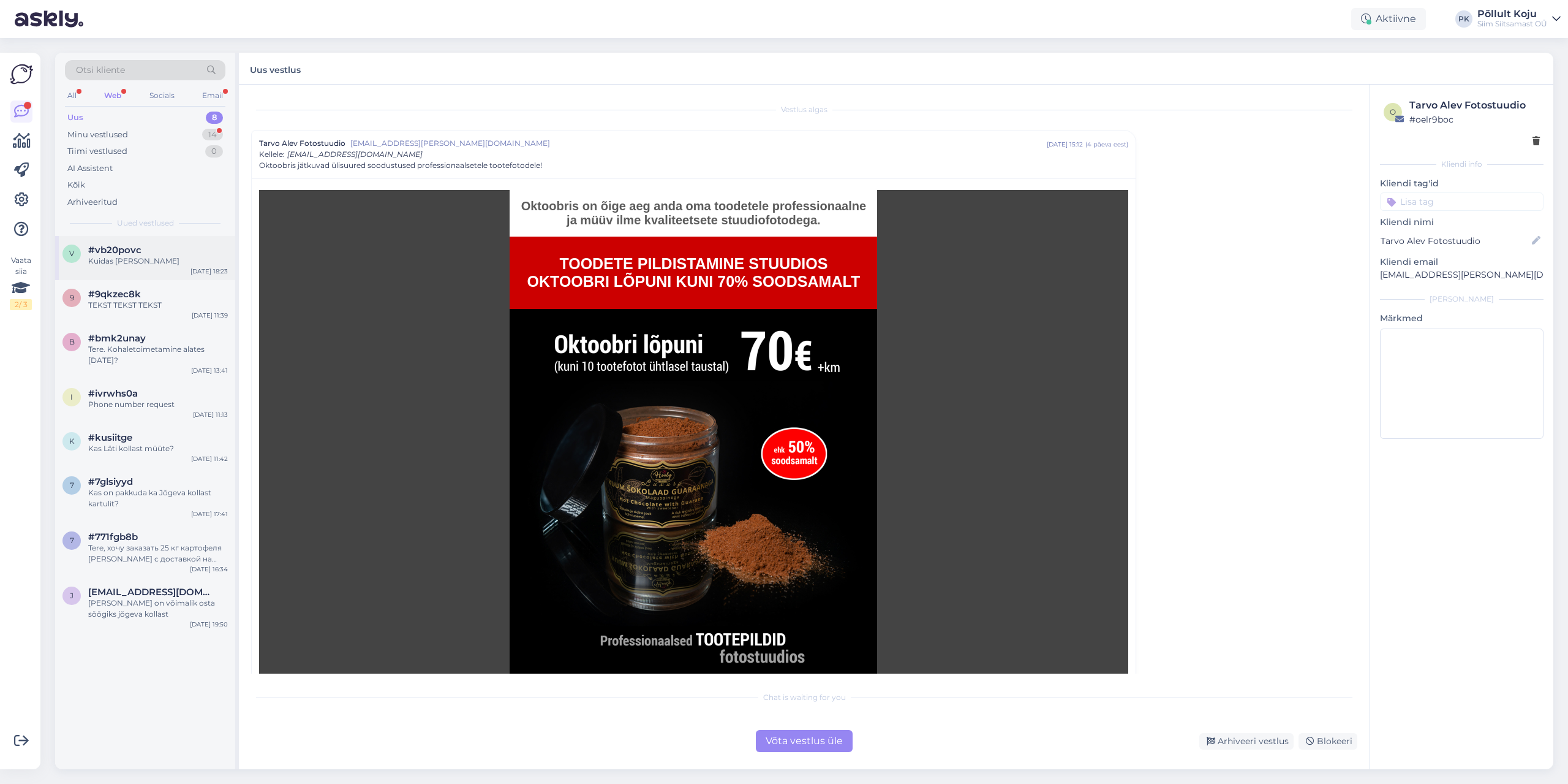
click at [183, 260] on div "Kuidas [PERSON_NAME]" at bounding box center [157, 260] width 140 height 11
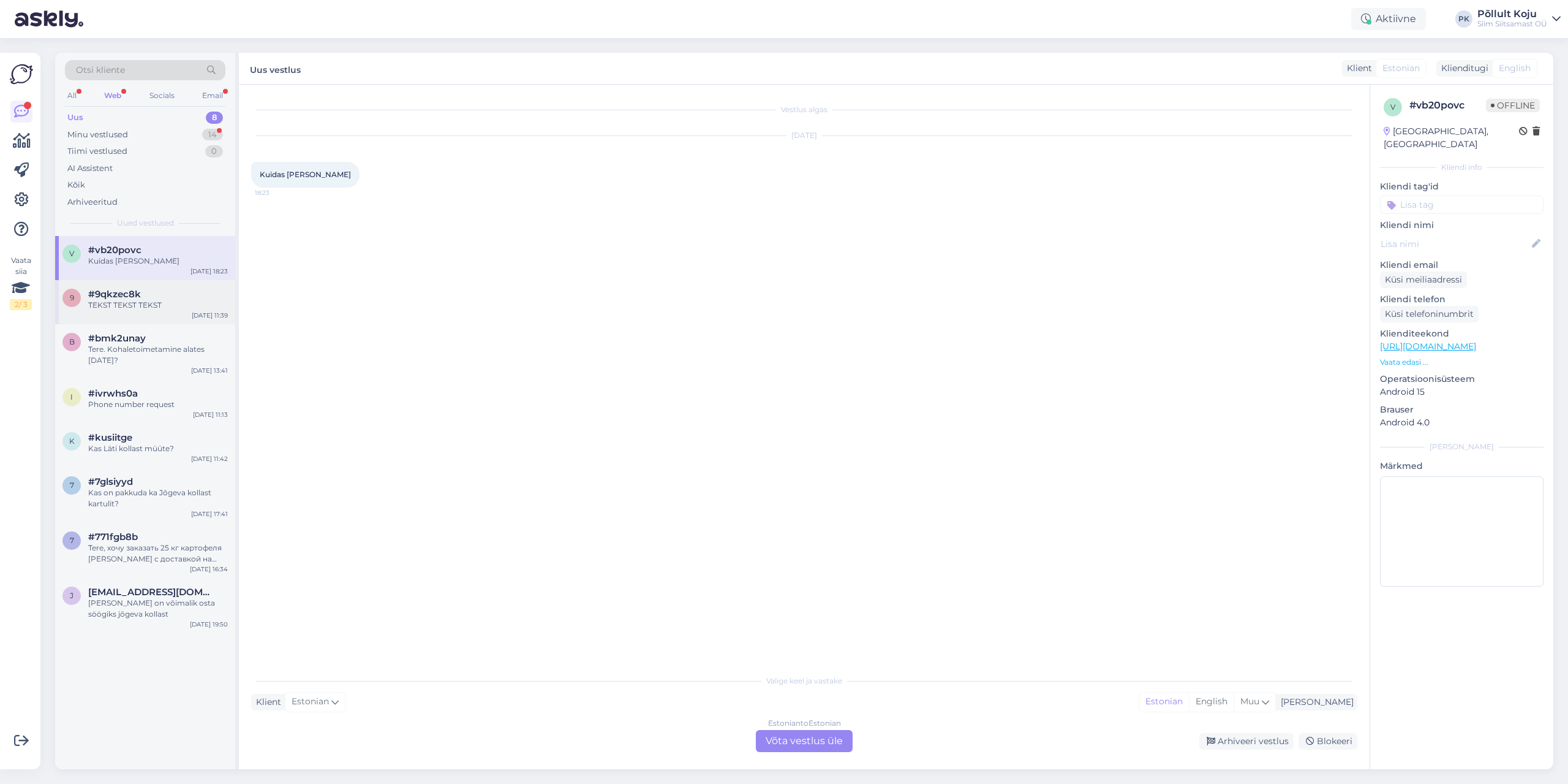
click at [177, 304] on div "TEKST TEKST TEKST" at bounding box center [157, 305] width 140 height 11
click at [156, 136] on div "Minu vestlused 14" at bounding box center [146, 135] width 161 height 18
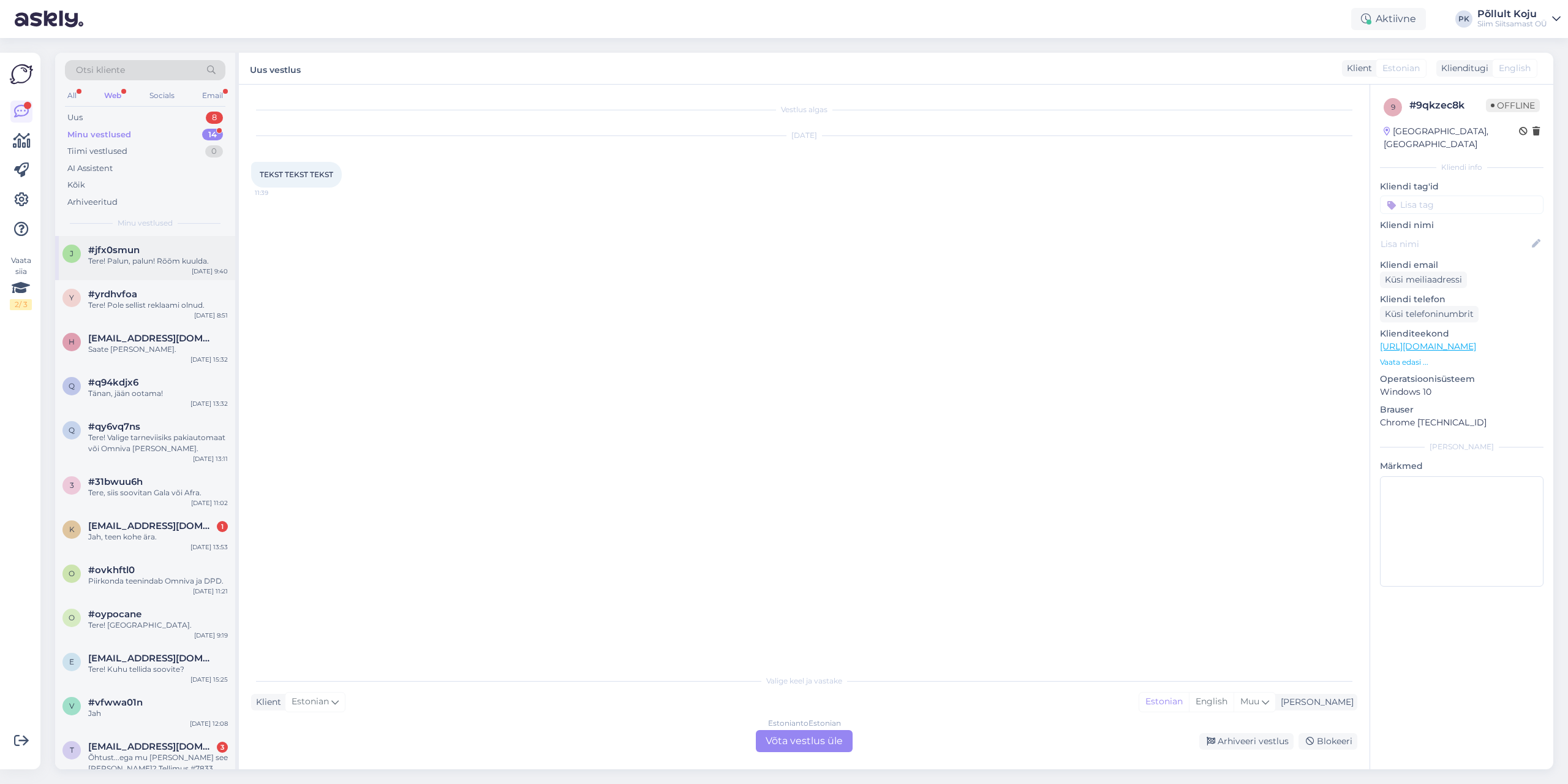
click at [189, 259] on div "Tere! Palun, palun! Rõõm kuulda." at bounding box center [157, 260] width 140 height 11
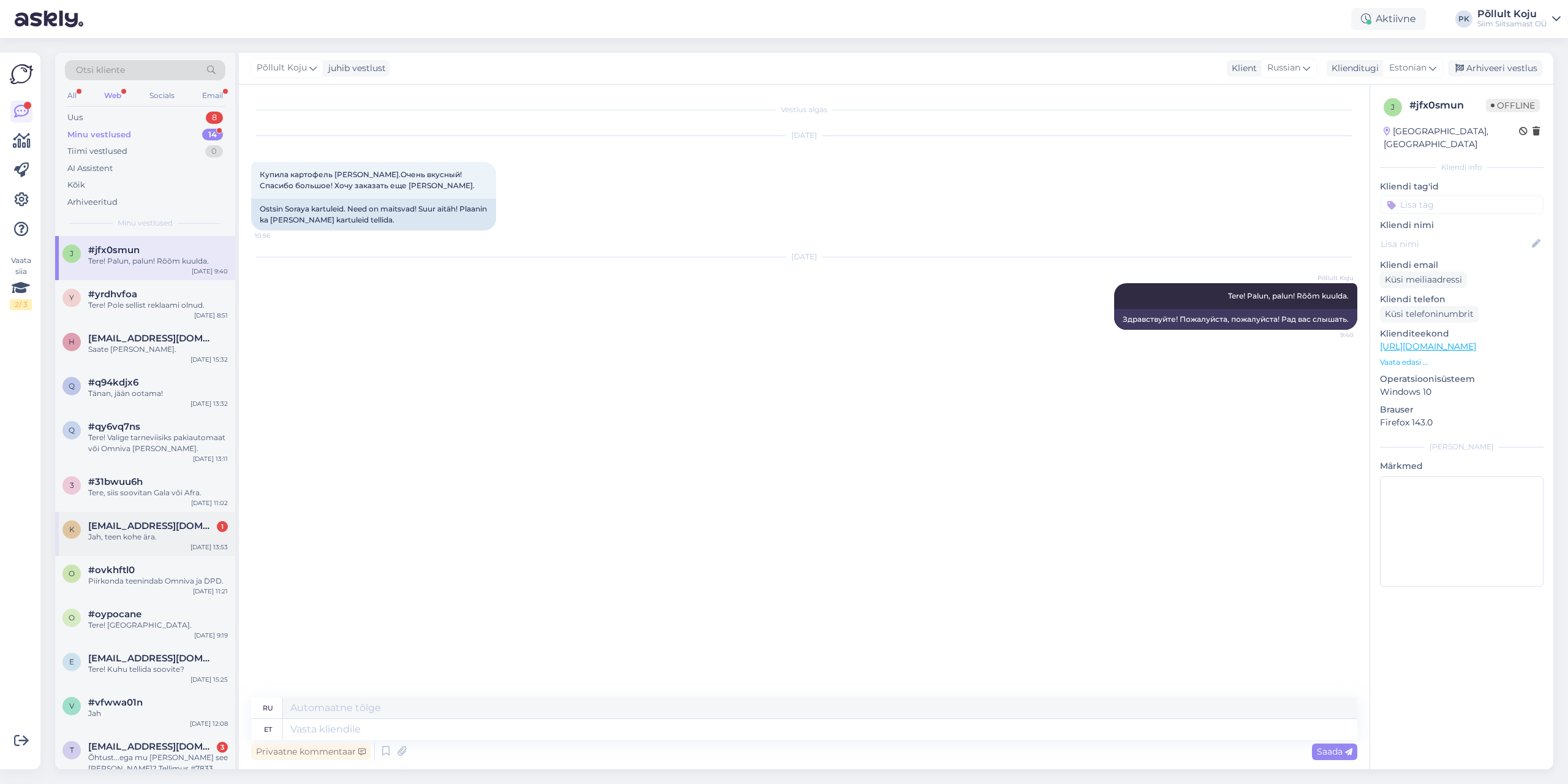
click at [177, 543] on div "k [EMAIL_ADDRESS][DOMAIN_NAME] 1 Jah, teen kohe ära. [DATE] 13:53" at bounding box center [145, 533] width 180 height 44
